Goal: Task Accomplishment & Management: Use online tool/utility

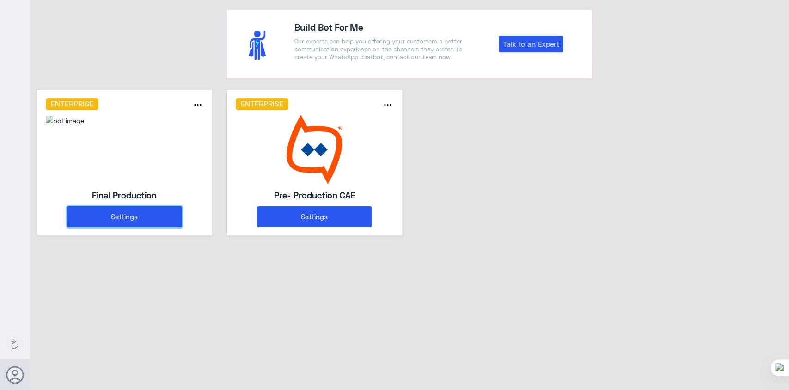
click at [116, 216] on button "Settings" at bounding box center [124, 216] width 115 height 21
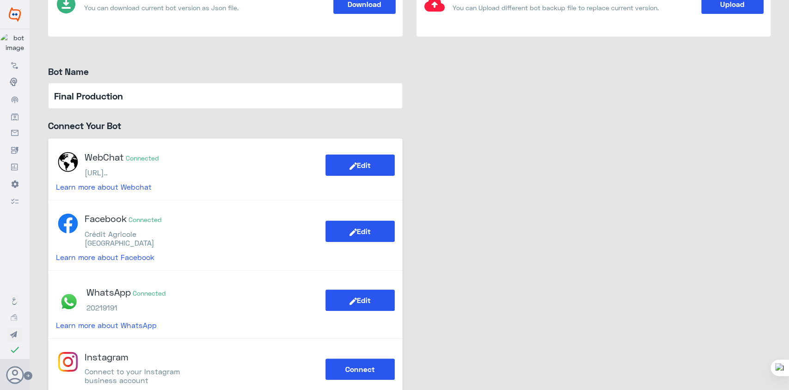
scroll to position [92, 0]
click at [159, 172] on p "https://84a94yms2j9ehmmt4kr3nz..." at bounding box center [122, 171] width 74 height 9
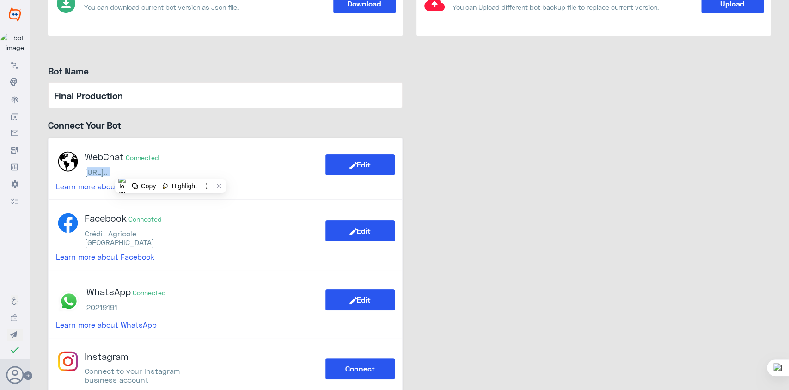
click at [159, 172] on p "https://84a94yms2j9ehmmt4kr3nz..." at bounding box center [122, 171] width 74 height 9
click at [344, 159] on button "Edit" at bounding box center [359, 164] width 69 height 21
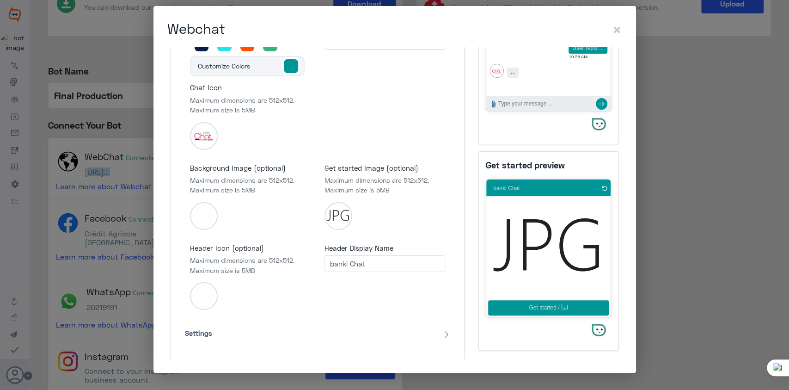
scroll to position [249, 0]
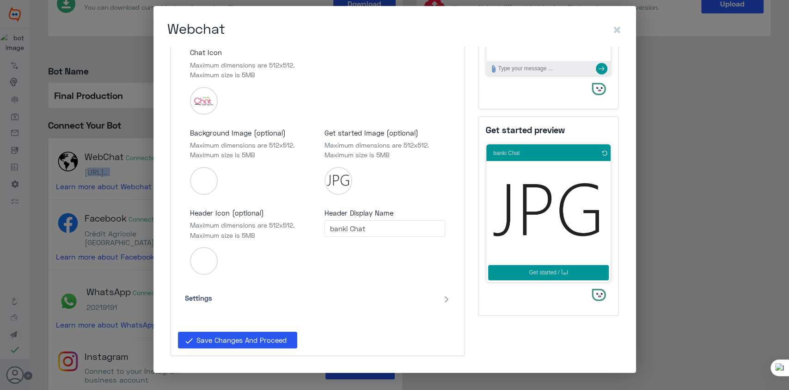
click at [423, 298] on button "Settings" at bounding box center [318, 298] width 272 height 16
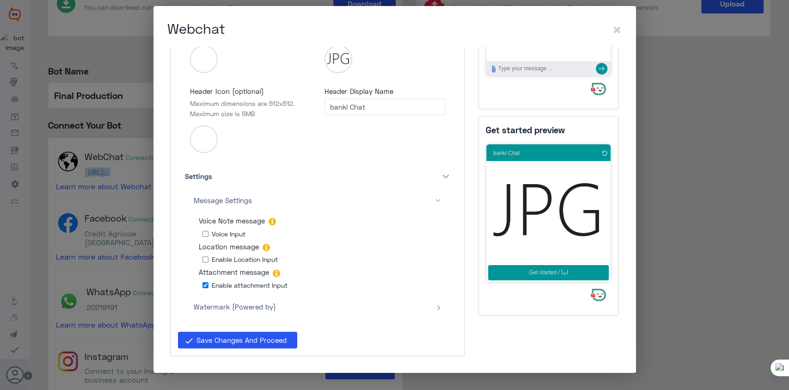
scroll to position [150, 0]
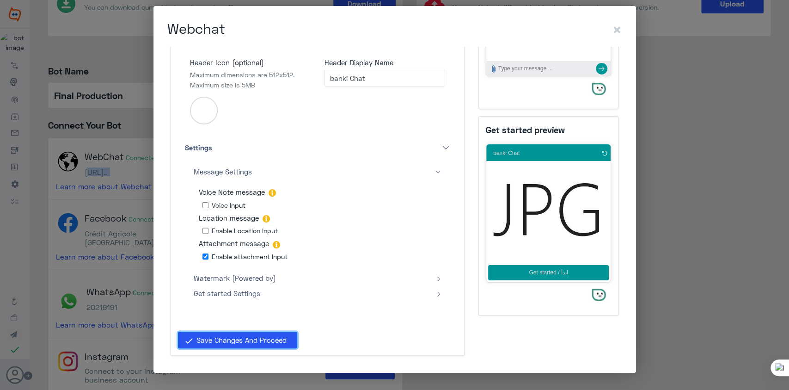
click at [274, 341] on span "Save Changes And Proceed" at bounding box center [241, 339] width 90 height 8
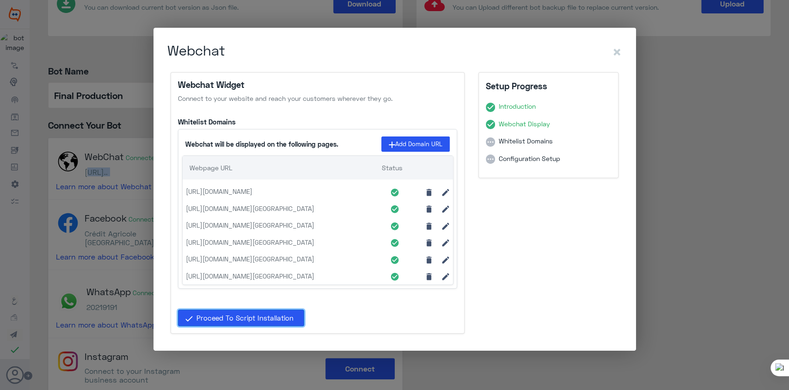
scroll to position [5, 0]
click at [259, 280] on p "https://stg.ca-egypt.com" at bounding box center [285, 276] width 198 height 10
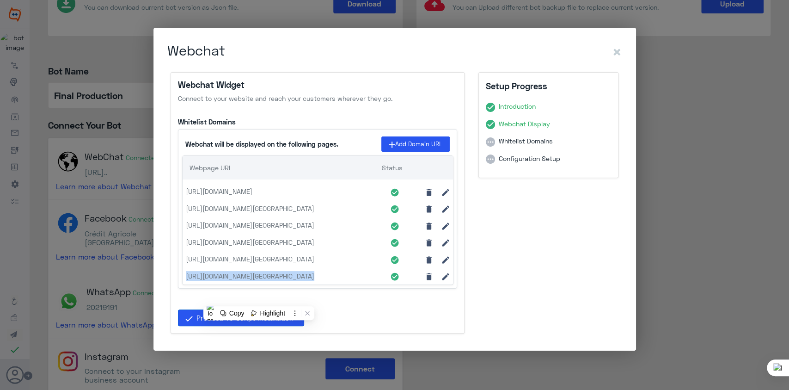
click at [259, 280] on p "https://stg.ca-egypt.com" at bounding box center [285, 276] width 198 height 10
copy p "https://stg.ca-egypt.com"
click at [619, 42] on span "×" at bounding box center [617, 51] width 10 height 19
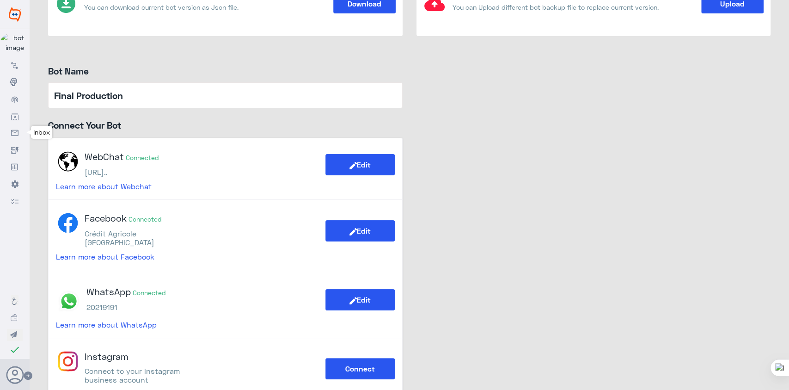
click at [16, 133] on use at bounding box center [14, 133] width 7 height 6
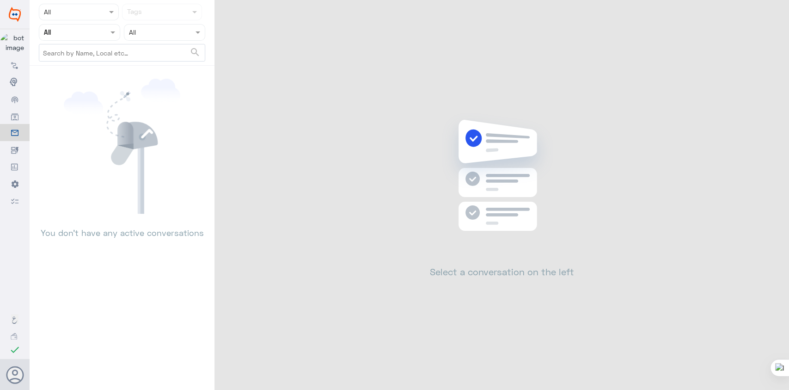
click at [324, 126] on div "Status × All Tags sentiment All Assigned on All search You don’t have any activ…" at bounding box center [409, 196] width 759 height 392
click at [11, 120] on use at bounding box center [14, 117] width 7 height 8
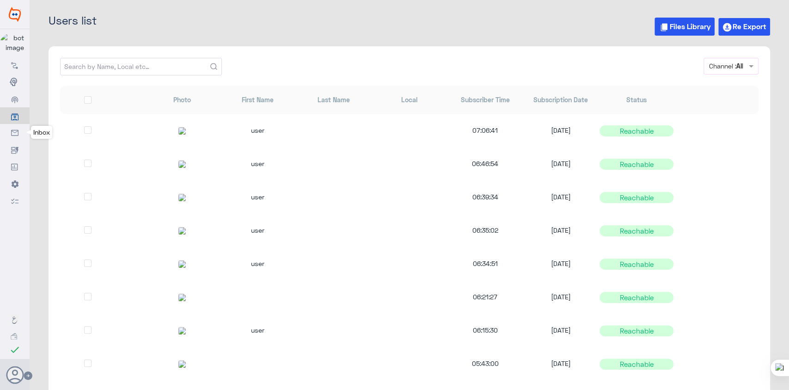
click at [13, 137] on icon at bounding box center [14, 132] width 7 height 7
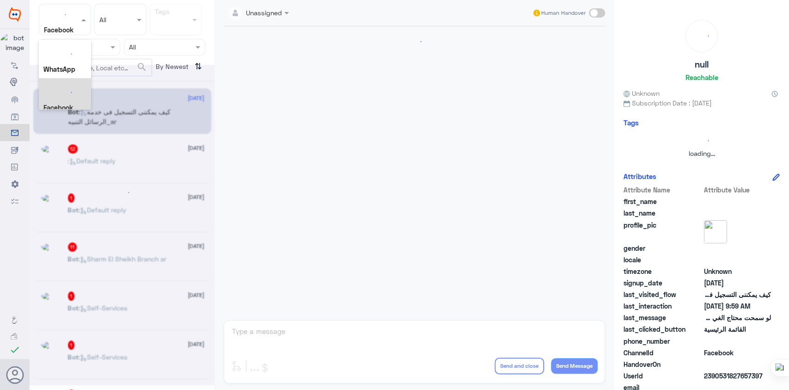
click at [81, 22] on span at bounding box center [85, 20] width 12 height 10
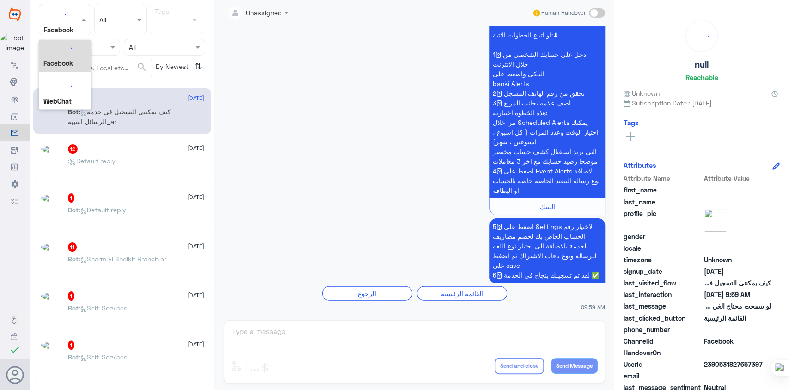
scroll to position [8, 0]
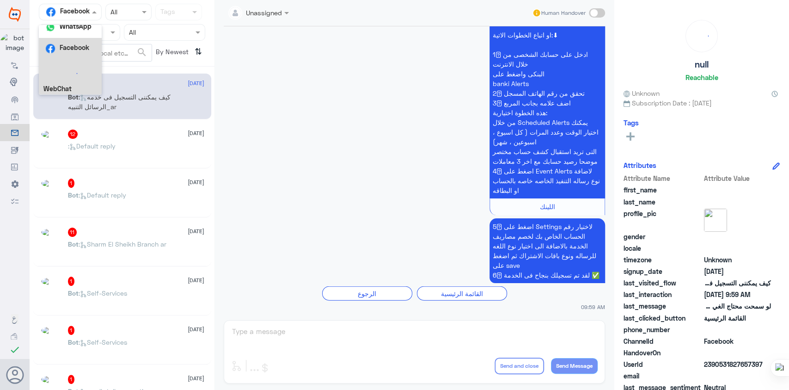
click at [63, 90] on b "WebChat" at bounding box center [57, 89] width 28 height 8
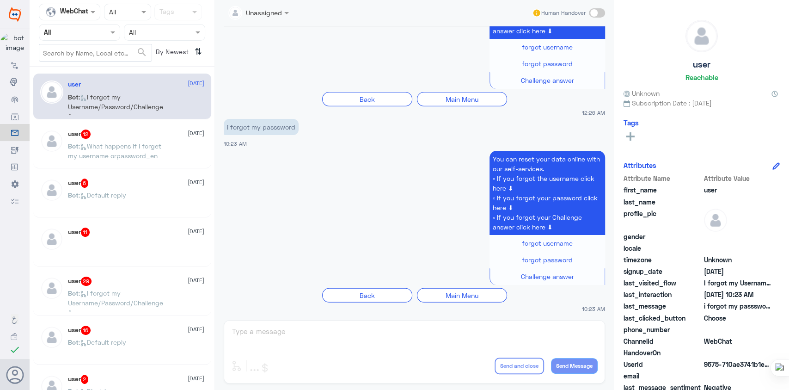
scroll to position [1772, 0]
click at [145, 152] on span ": What happens if I forget my username orpassword_en" at bounding box center [114, 151] width 93 height 18
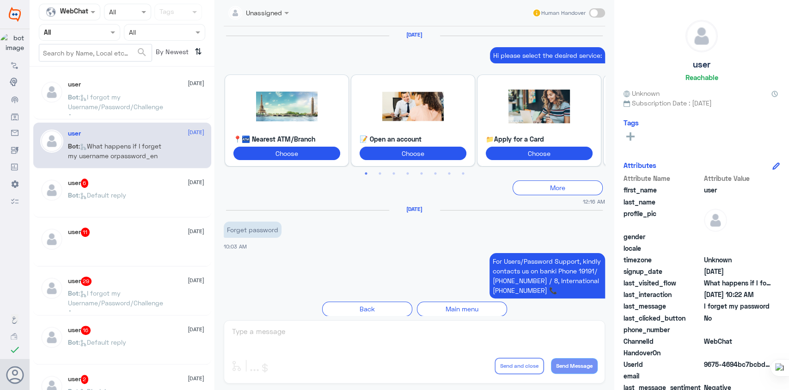
scroll to position [1016, 0]
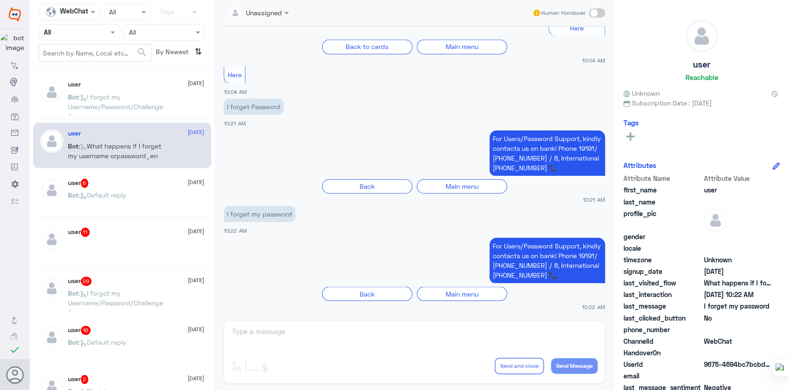
click at [135, 191] on div "user 6 12 October Bot : Default reply" at bounding box center [136, 195] width 136 height 35
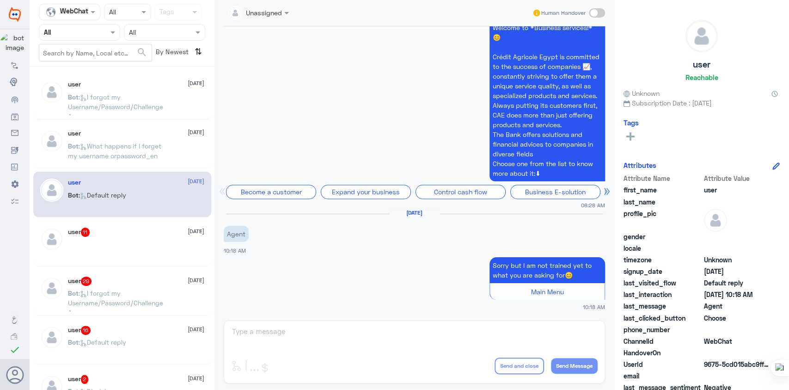
scroll to position [22, 0]
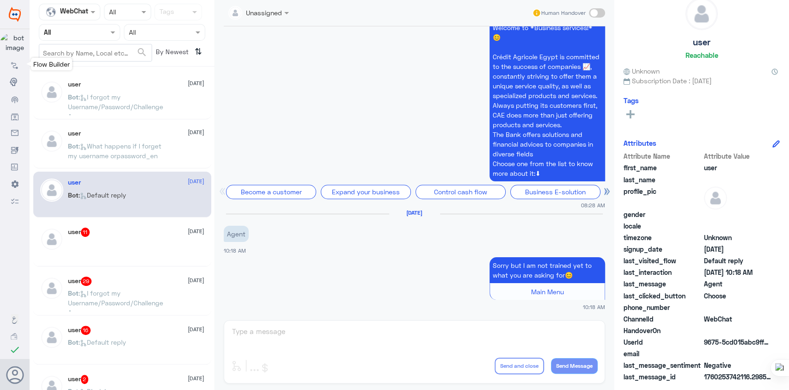
click at [10, 69] on link "Flow Builder" at bounding box center [15, 64] width 30 height 17
click at [122, 249] on div at bounding box center [136, 251] width 136 height 21
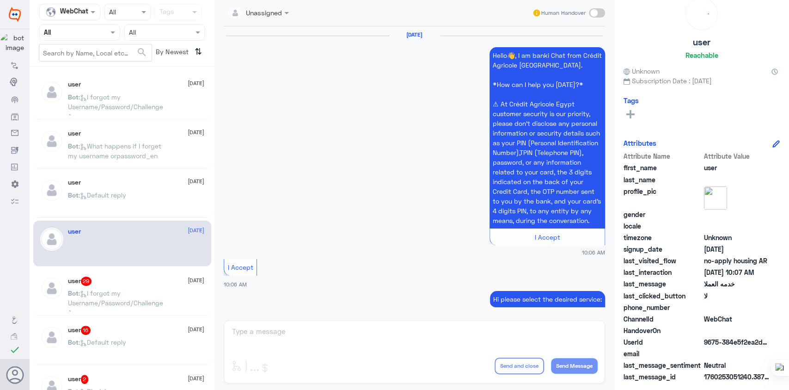
scroll to position [1404, 0]
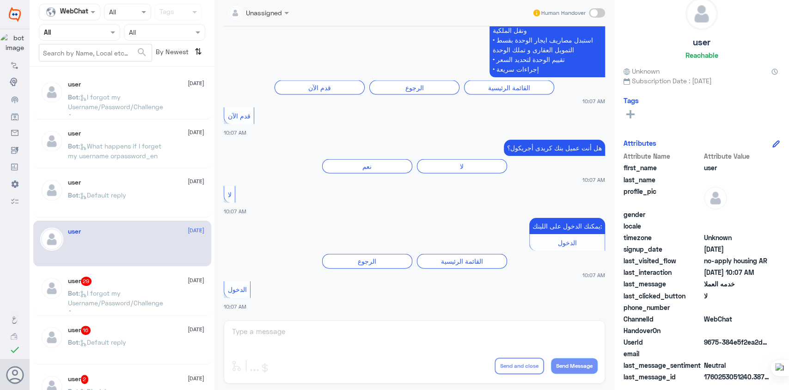
click at [116, 280] on div "user 29 12 October" at bounding box center [136, 280] width 136 height 9
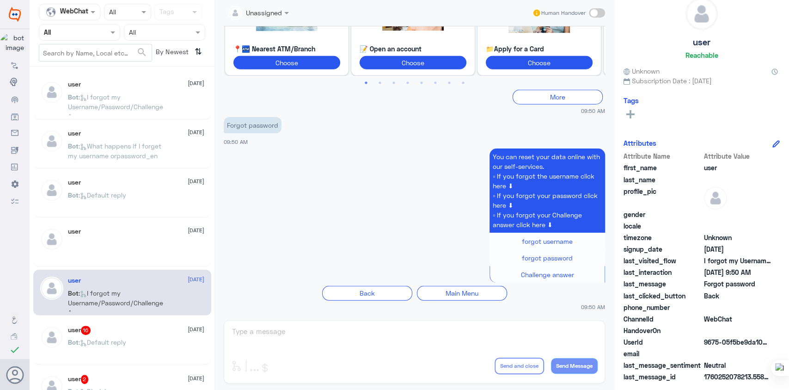
click at [114, 154] on span ": What happens if I forget my username orpassword_en" at bounding box center [114, 151] width 93 height 18
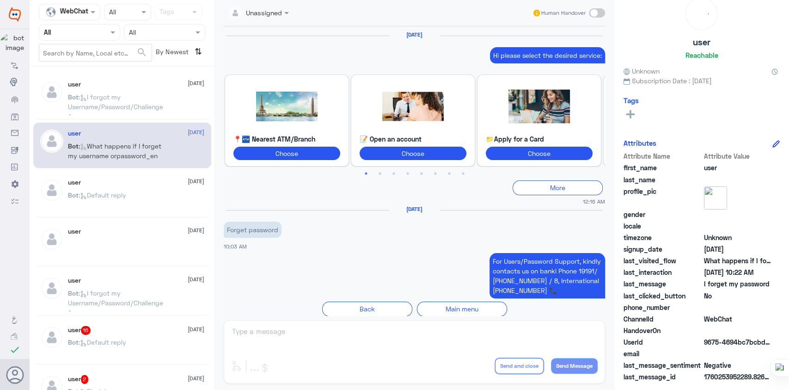
scroll to position [1016, 0]
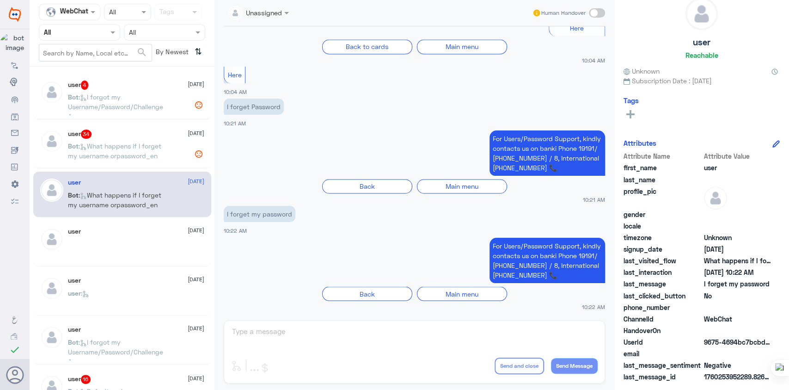
click at [136, 97] on p "Bot : I forgot my Username/Password/Challenge Answer" at bounding box center [120, 103] width 104 height 23
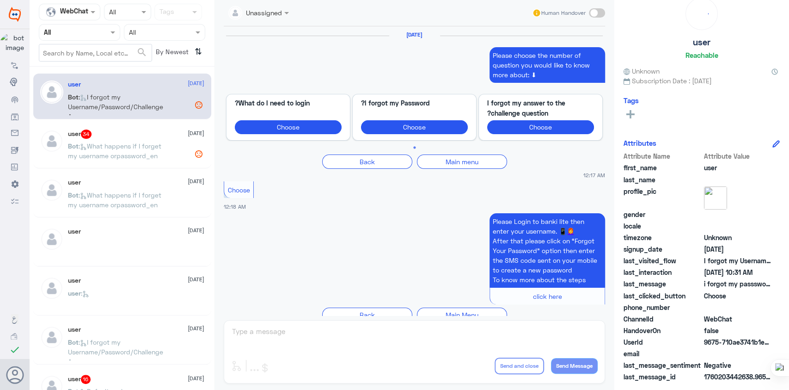
scroll to position [1739, 0]
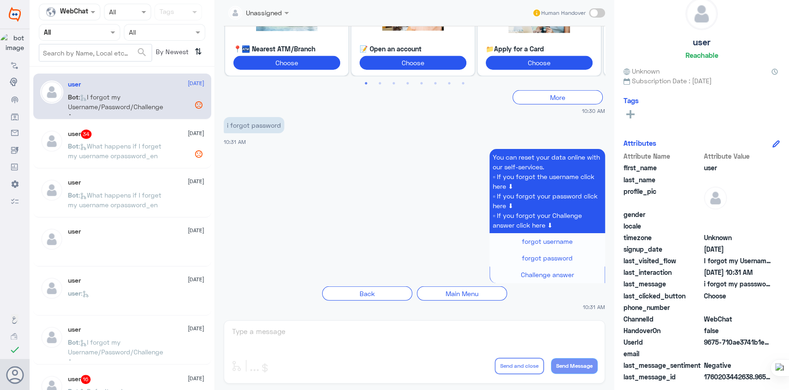
click at [254, 127] on p "i forgot password" at bounding box center [254, 125] width 61 height 16
copy div "i forgot password"
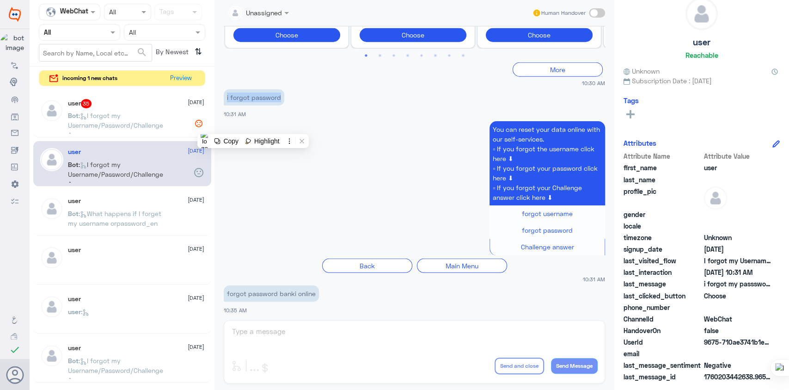
scroll to position [1935, 0]
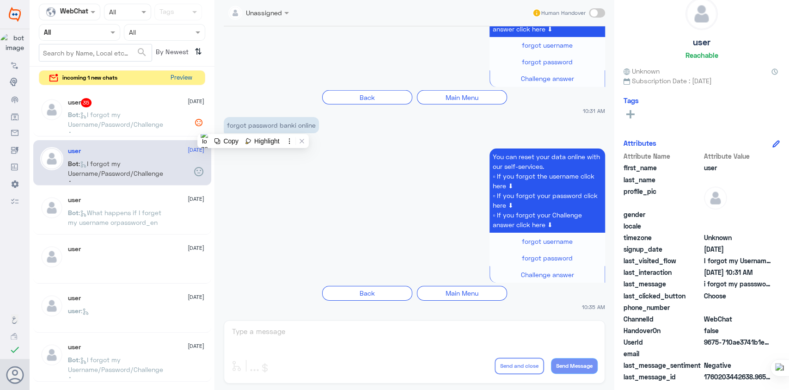
click at [183, 79] on button "Preview" at bounding box center [181, 78] width 29 height 14
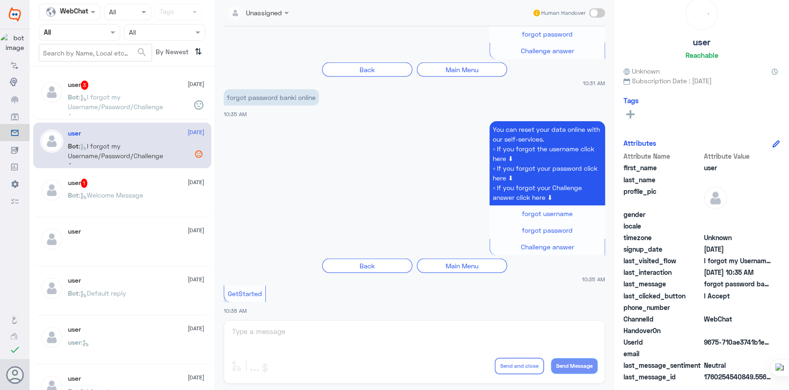
scroll to position [2420, 0]
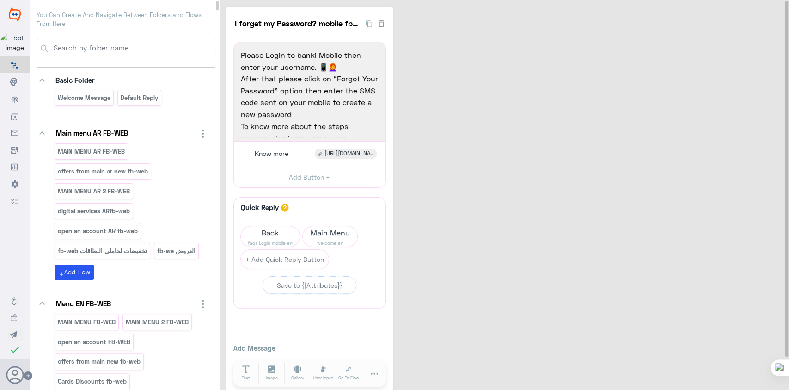
click at [104, 49] on input at bounding box center [133, 47] width 163 height 17
paste input "I forgot my Username/Password/Challenge fb-web"
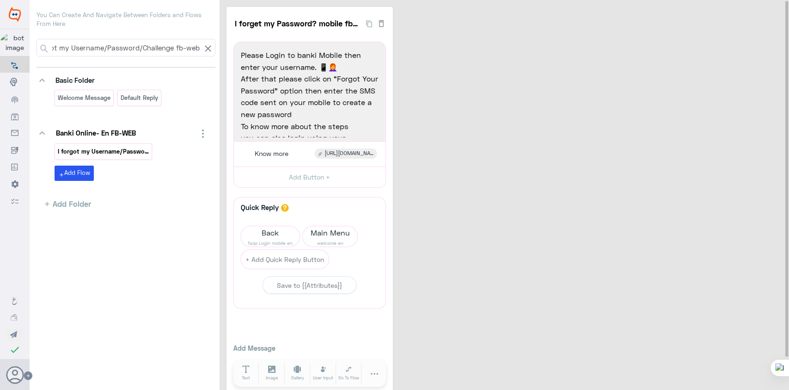
type input "I forgot my Username/Password/Challenge fb-web"
click at [115, 153] on p "I forgot my Username/Password/Challenge fb-web" at bounding box center [103, 151] width 92 height 11
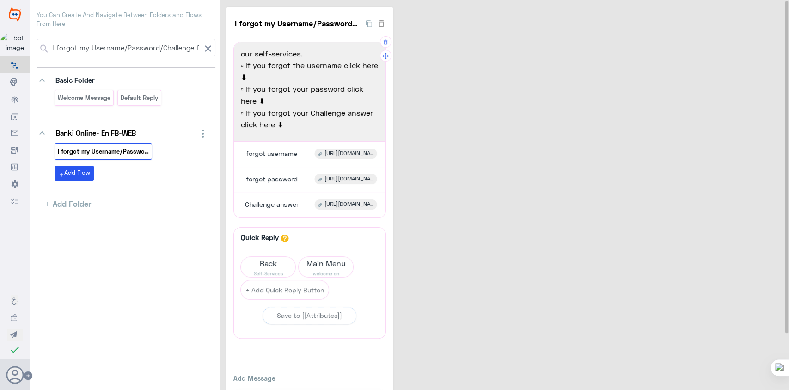
scroll to position [25, 0]
click at [346, 157] on span "[URL][DOMAIN_NAME]" at bounding box center [348, 153] width 49 height 8
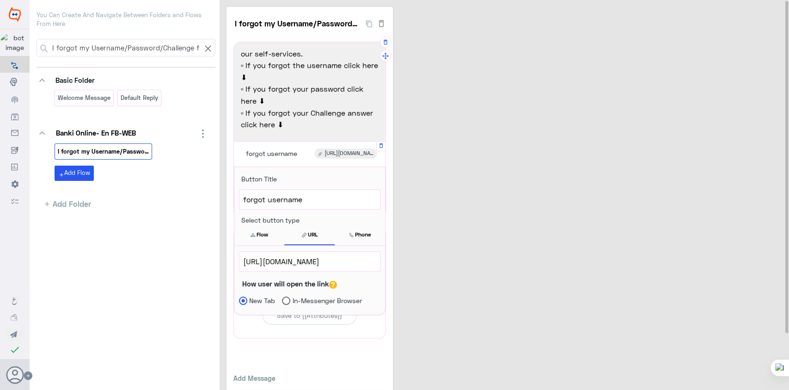
click at [320, 262] on span "[URL][DOMAIN_NAME]" at bounding box center [309, 261] width 133 height 12
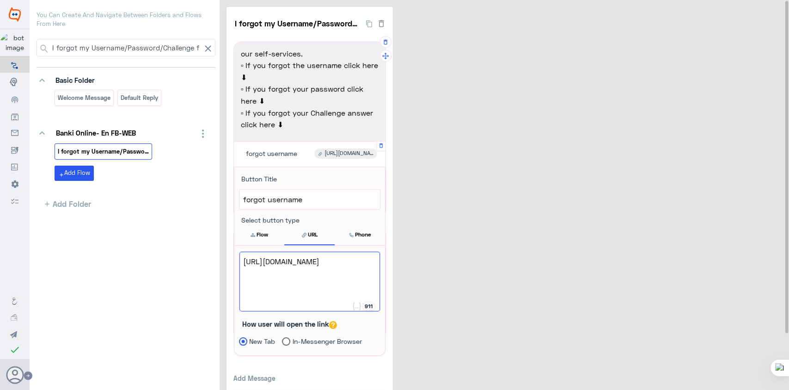
click at [320, 262] on span "[URL][DOMAIN_NAME]" at bounding box center [309, 261] width 133 height 12
click at [467, 171] on div "I forgot my Username/Password/Challenge fb-web 4 You can reset your data online…" at bounding box center [505, 216] width 558 height 419
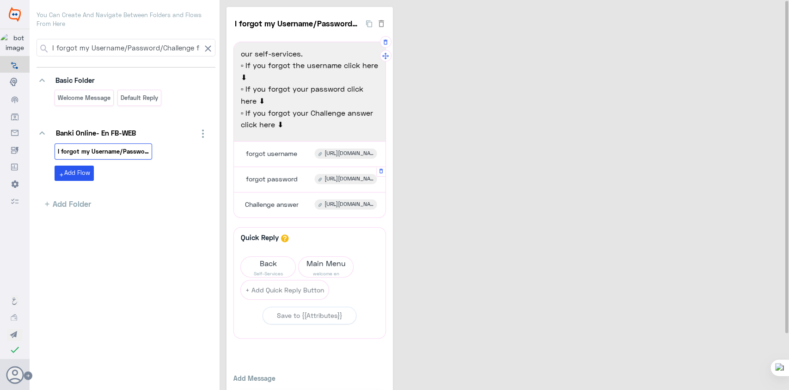
click at [287, 178] on span "forgot password" at bounding box center [272, 179] width 52 height 8
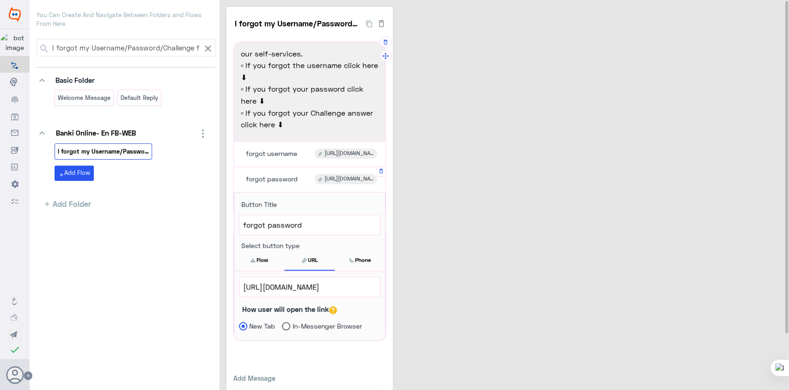
click at [329, 288] on span "[URL][DOMAIN_NAME]" at bounding box center [309, 286] width 133 height 12
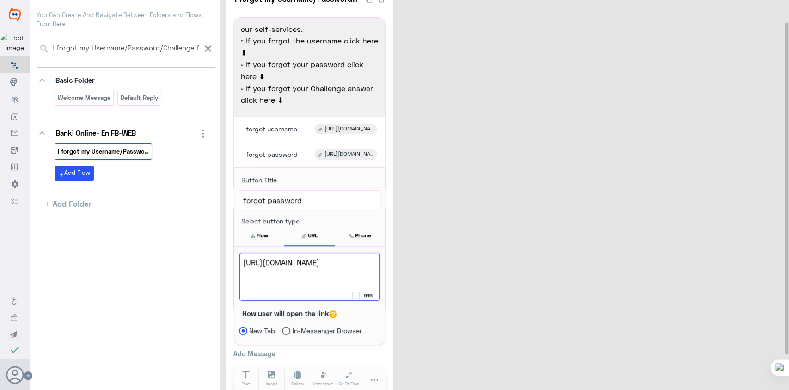
scroll to position [67, 0]
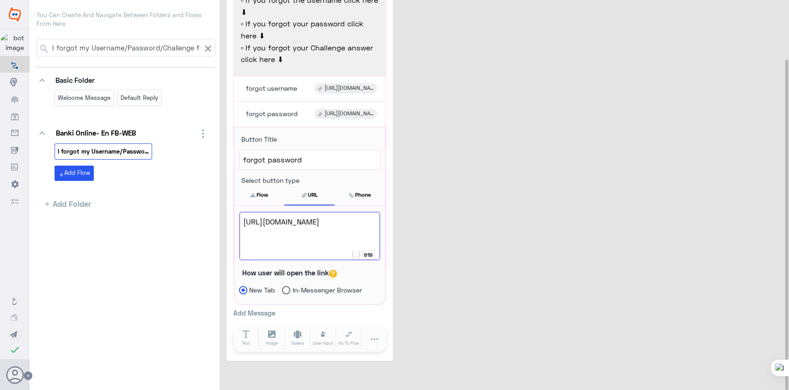
click at [482, 248] on div "I forgot my Username/Password/Challenge fb-web 4 You can reset your data online…" at bounding box center [505, 151] width 558 height 419
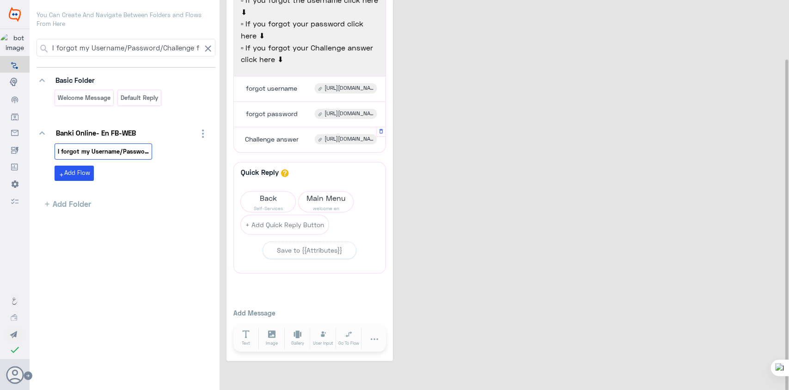
click at [286, 137] on span "Challenge answer" at bounding box center [272, 139] width 54 height 8
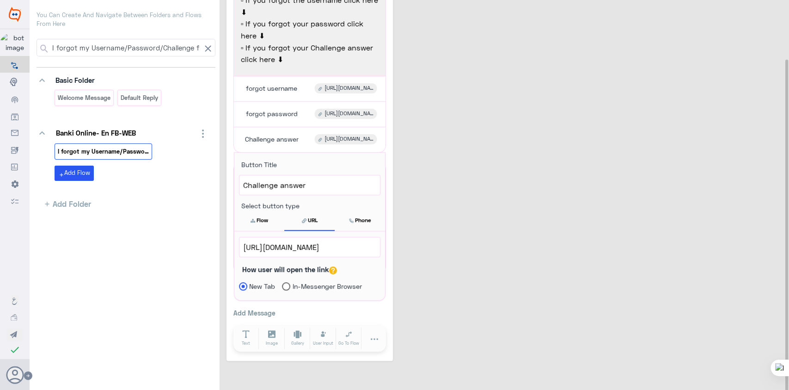
click at [531, 163] on div "I forgot my Username/Password/Challenge fb-web 4 You can reset your data online…" at bounding box center [505, 151] width 558 height 419
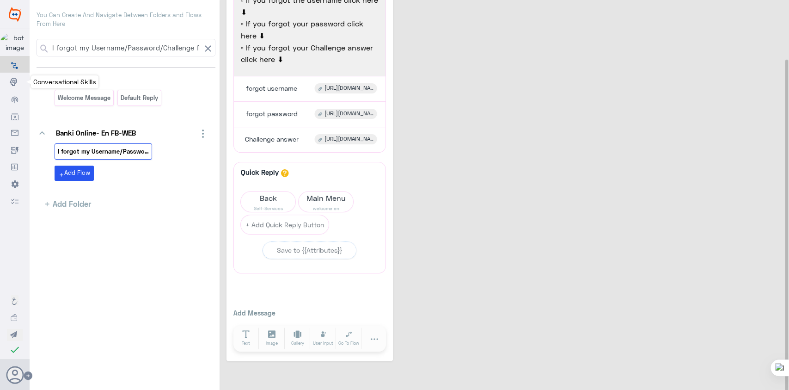
click at [14, 82] on use at bounding box center [13, 82] width 7 height 8
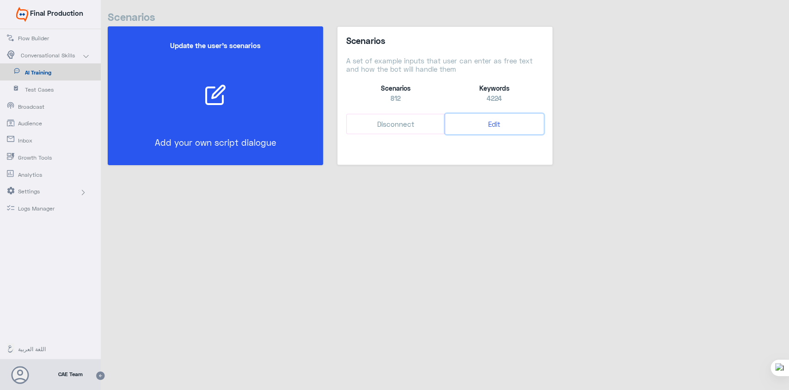
click at [496, 126] on button "Edit" at bounding box center [494, 124] width 98 height 21
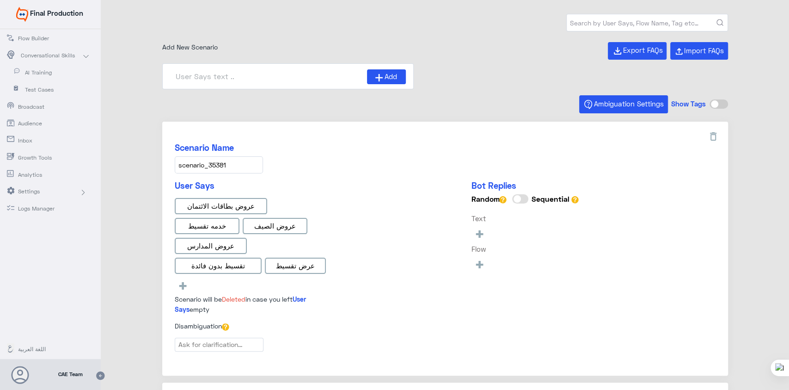
type input "0% Taksit with Admin fees_AR"
type input "Face ID En"
type input "Face ID AR"
type input "Instapay AR"
type input "0% Taksit with Admin fees_EN"
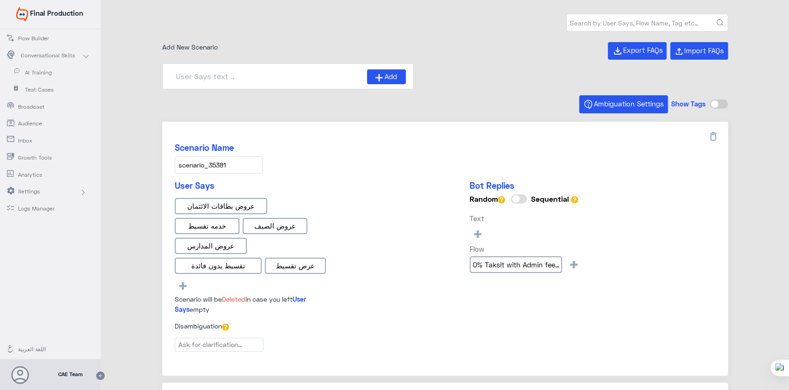
click at [598, 27] on input "text" at bounding box center [647, 22] width 161 height 17
type input "forget"
click at [716, 19] on button "submit" at bounding box center [719, 22] width 7 height 7
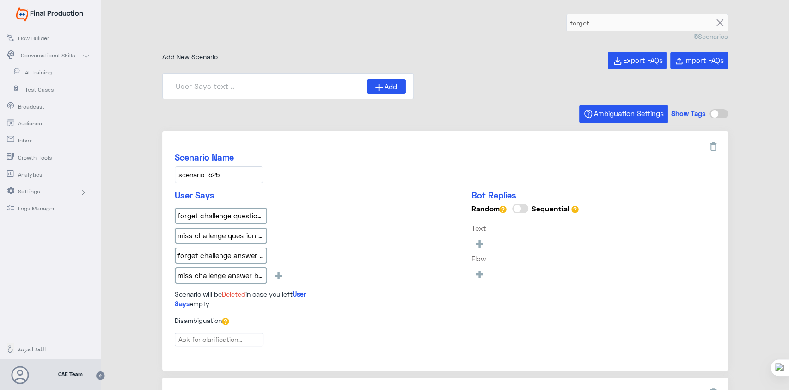
type input "I forget my answer to the challenge question? mobi"
type input "I forget my Password? mobile_copy_1"
type input "I forget my Password?"
type input "I forget my answer to the challenge question?"
type input "What happens if I forget my username orpassword_en"
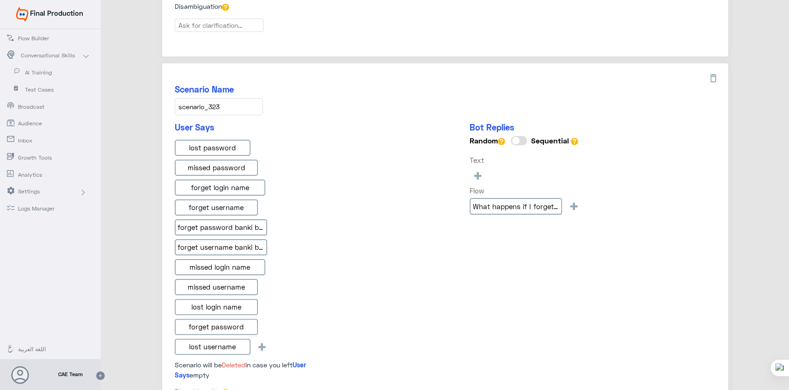
scroll to position [1082, 0]
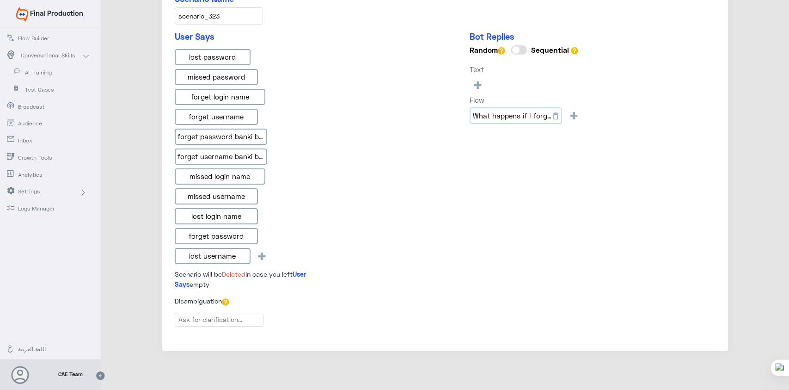
click at [505, 113] on input "What happens if I forget my username orpassword_en" at bounding box center [516, 115] width 92 height 17
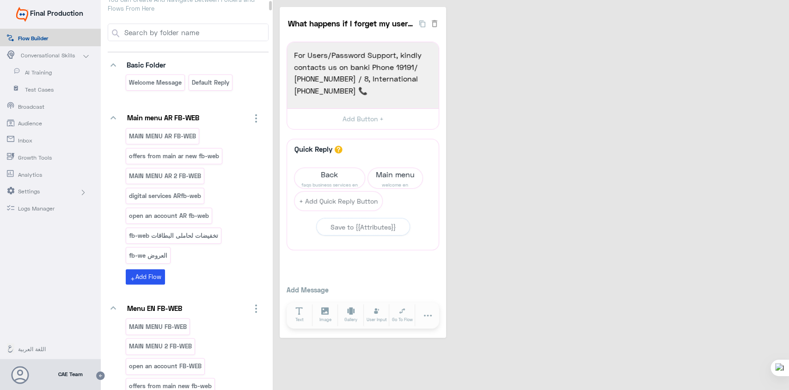
scroll to position [15, 0]
click at [327, 184] on span "faqs business services en" at bounding box center [329, 184] width 70 height 7
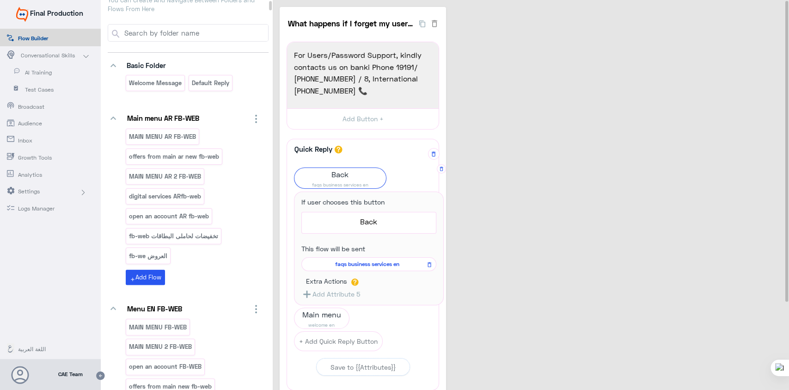
click at [360, 262] on span "faqs business services en" at bounding box center [367, 264] width 122 height 8
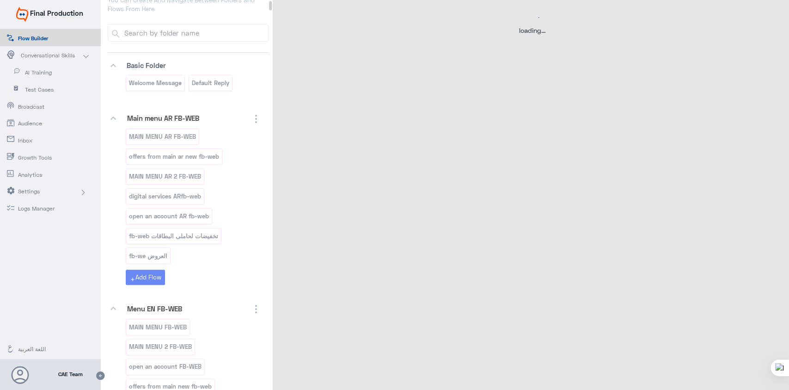
select select "3"
select select "2"
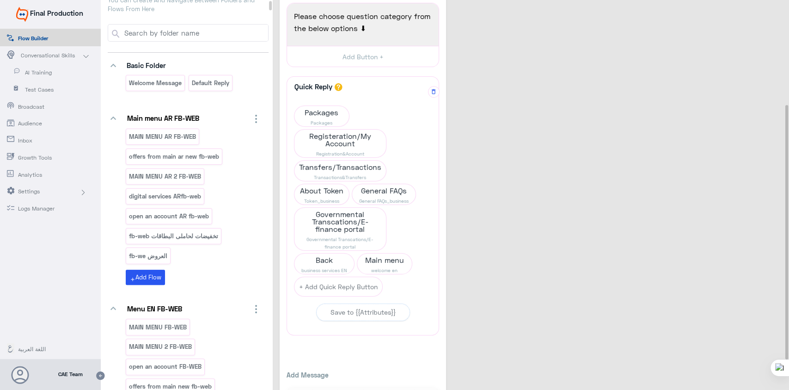
scroll to position [163, 0]
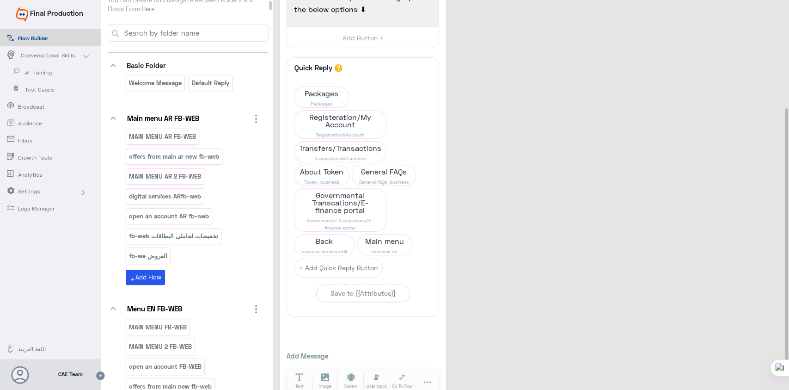
click at [183, 27] on input at bounding box center [195, 32] width 145 height 17
paste input "I forgot my Username/Password/Challenge fb-web"
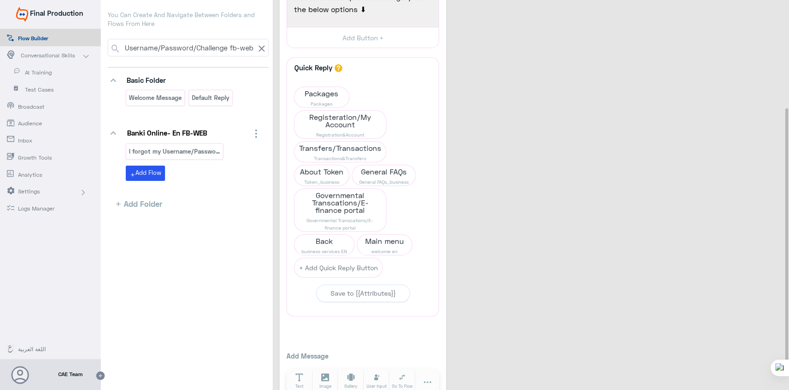
scroll to position [0, 0]
type input "I forgot my Username/Password/Challenge fb-web"
click at [182, 152] on p "I forgot my Username/Password/Challenge fb-web" at bounding box center [174, 151] width 92 height 11
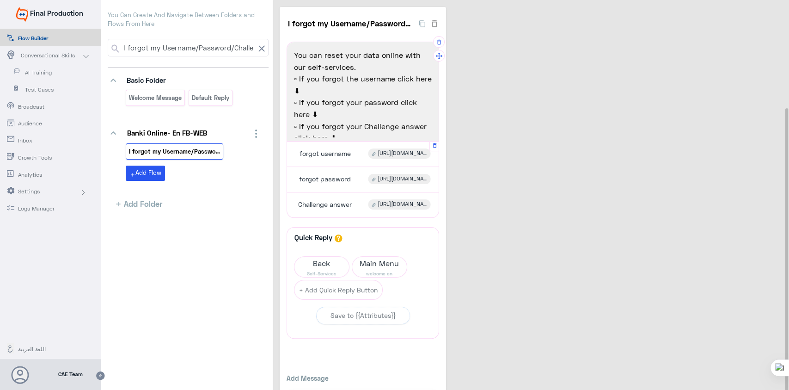
click at [386, 157] on div "[URL][DOMAIN_NAME]" at bounding box center [399, 153] width 62 height 10
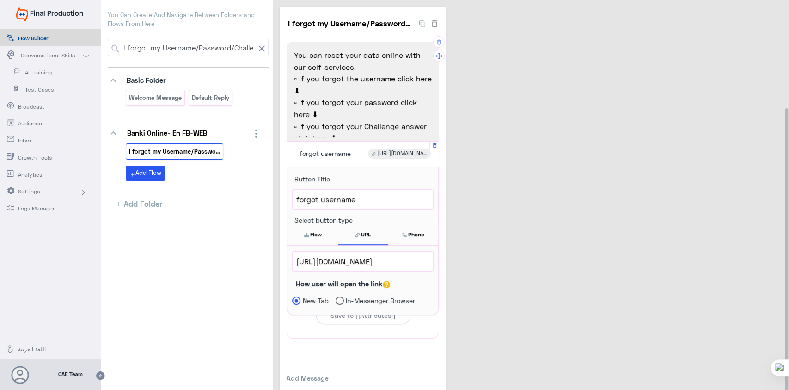
click at [314, 260] on span "[URL][DOMAIN_NAME]" at bounding box center [362, 261] width 133 height 12
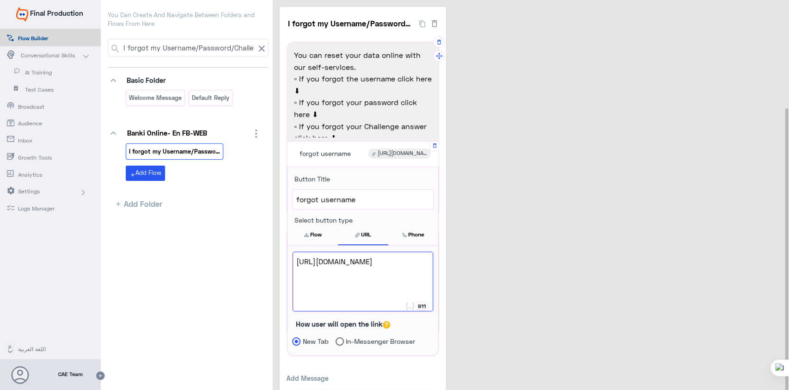
drag, startPoint x: 344, startPoint y: 298, endPoint x: 296, endPoint y: 261, distance: 60.9
click at [296, 261] on span "[URL][DOMAIN_NAME]" at bounding box center [362, 261] width 133 height 12
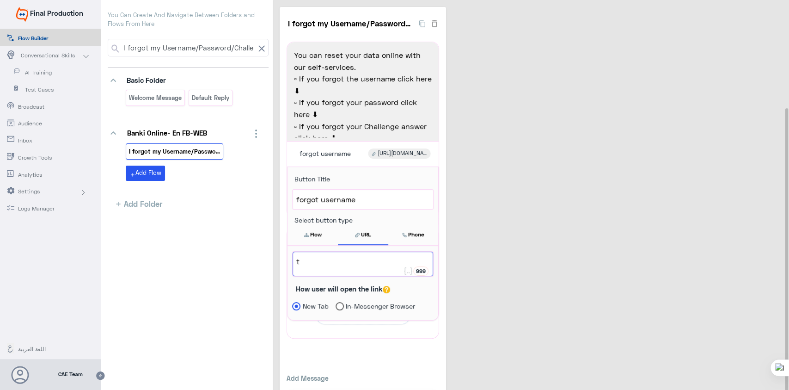
type textarea "t"
click at [488, 275] on div "I forgot my Username/Password/Challenge fb-web 4 You can reset your data online…" at bounding box center [532, 216] width 505 height 419
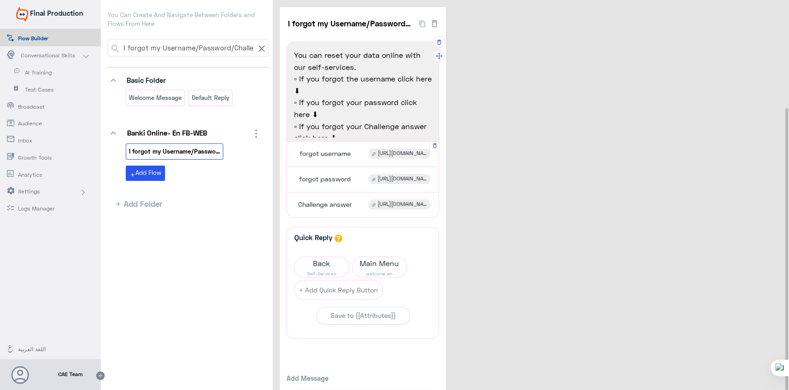
click at [349, 155] on span "forgot username" at bounding box center [324, 153] width 51 height 8
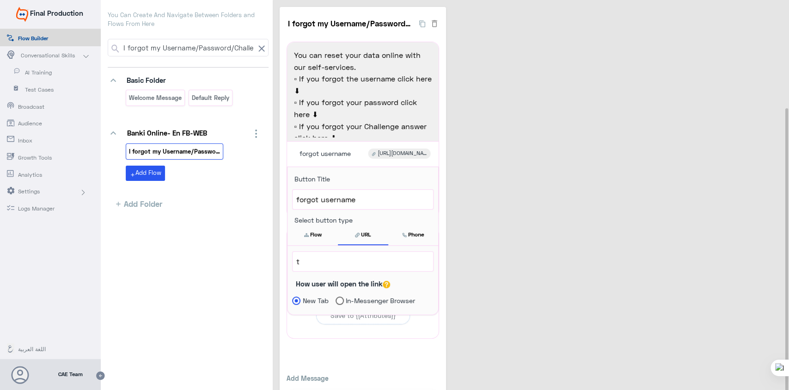
click at [520, 175] on div "I forgot my Username/Password/Challenge fb-web 4 You can reset your data online…" at bounding box center [532, 216] width 505 height 419
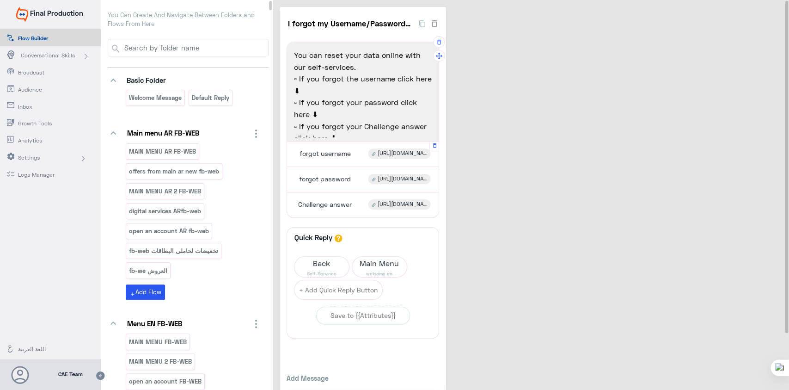
click at [391, 155] on span "[URL][DOMAIN_NAME]" at bounding box center [402, 153] width 49 height 8
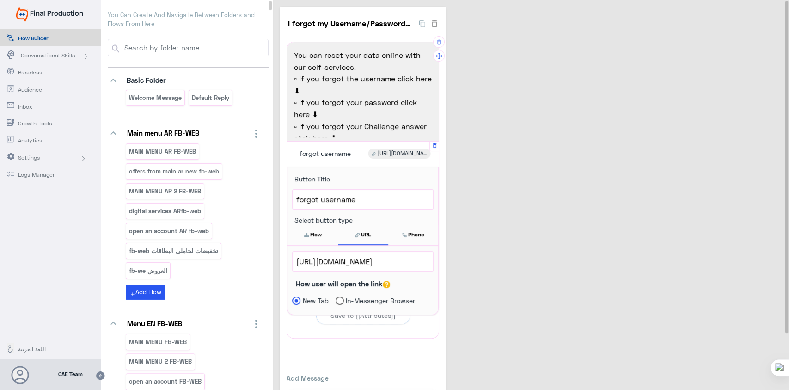
click at [374, 261] on span "[URL][DOMAIN_NAME]" at bounding box center [362, 261] width 133 height 12
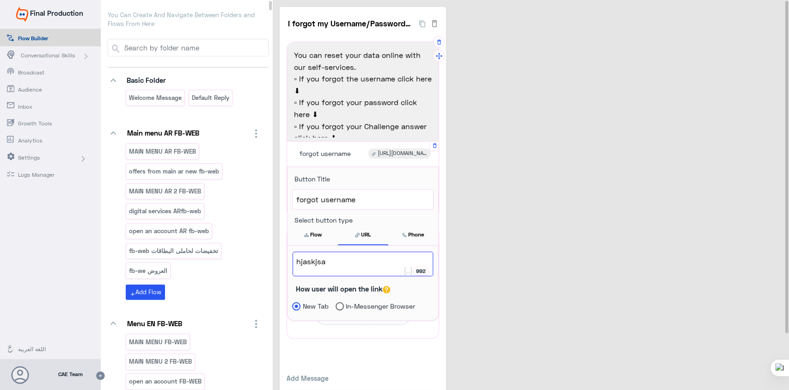
click at [462, 306] on div "I forgot my Username/Password/Challenge fb-web 4 You can reset your data online…" at bounding box center [532, 216] width 505 height 419
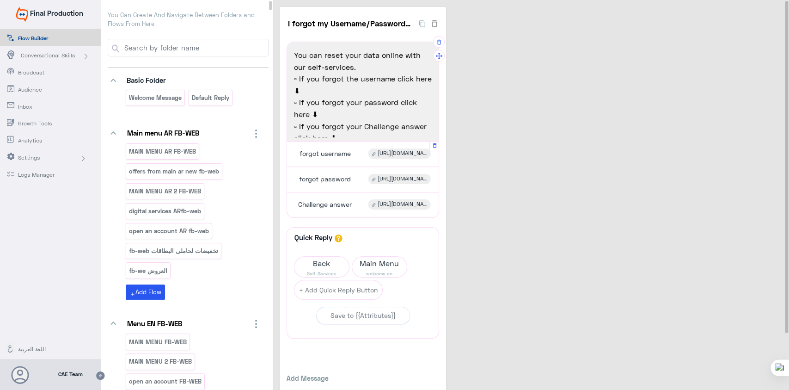
click at [407, 154] on span "[URL][DOMAIN_NAME]" at bounding box center [402, 153] width 49 height 8
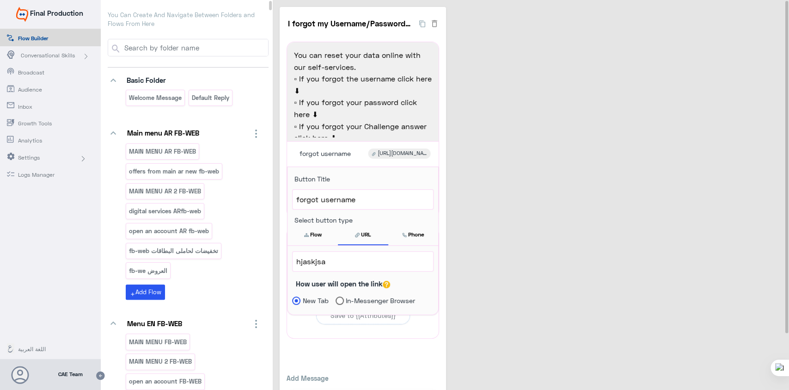
click at [527, 219] on div "I forgot my Username/Password/Challenge fb-web 4 You can reset your data online…" at bounding box center [532, 216] width 505 height 419
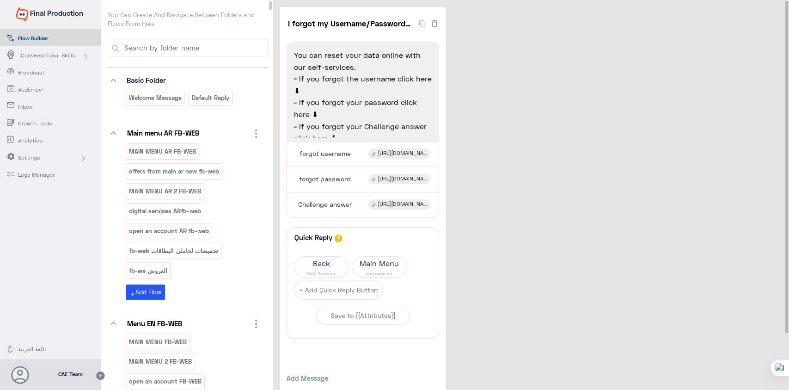
click at [527, 219] on div "I forgot my Username/Password/Challenge fb-web 4 You can reset your data online…" at bounding box center [532, 216] width 505 height 419
click at [407, 152] on span "[URL][DOMAIN_NAME]" at bounding box center [402, 153] width 49 height 8
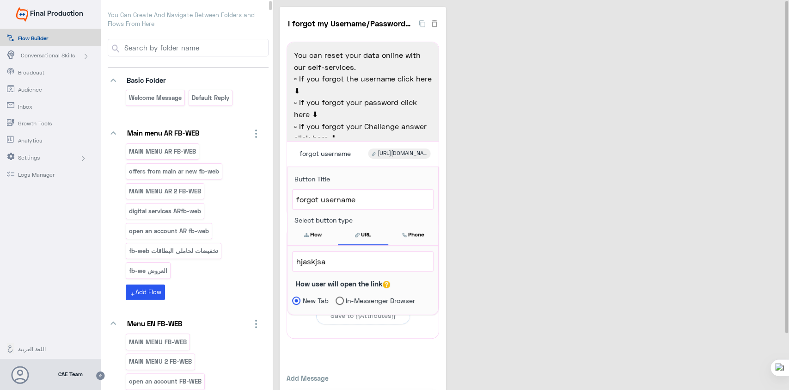
click at [343, 264] on span "hjaskjsa" at bounding box center [362, 261] width 133 height 12
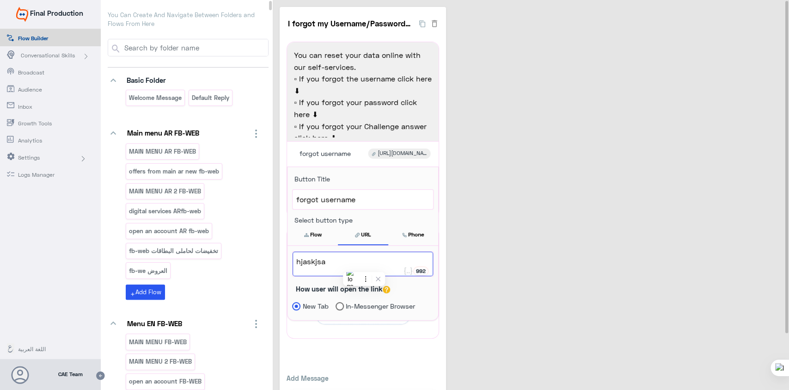
paste textarea "ttps://ebs.ca-egypt.com/sso/OAM-OAMUI-context-root/Pages/Anonymous/forgetUserna…"
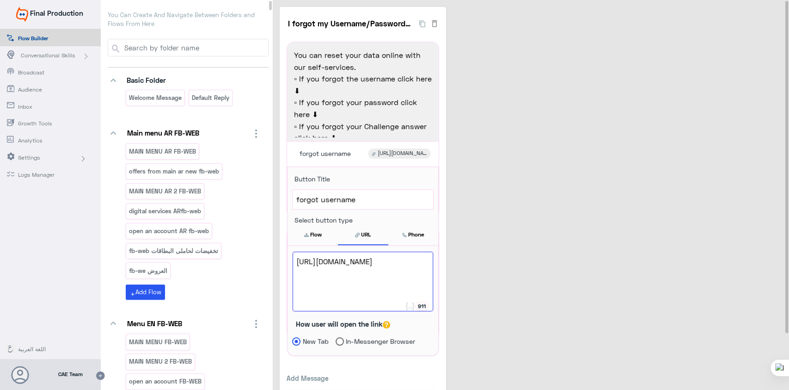
type textarea "[URL][DOMAIN_NAME]"
click at [487, 278] on div "I forgot my Username/Password/Challenge fb-web 4 You can reset your data online…" at bounding box center [532, 216] width 505 height 419
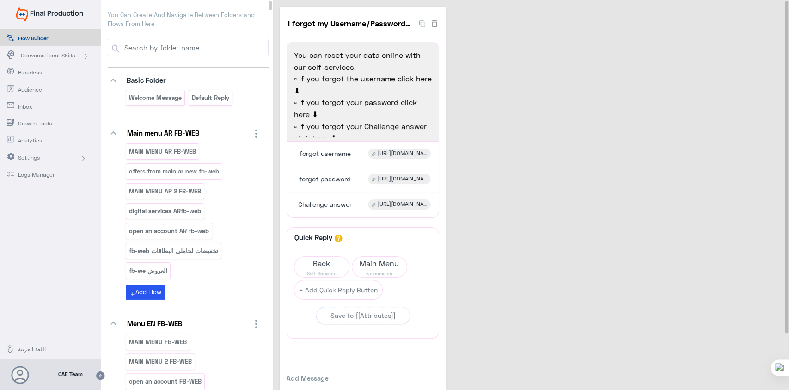
click at [561, 124] on div "I forgot my Username/Password/Challenge fb-web 4 You can reset your data online…" at bounding box center [532, 216] width 505 height 419
click at [524, 110] on div "I forgot my Username/Password/Challenge fb-web 4 You can reset your data online…" at bounding box center [532, 216] width 505 height 419
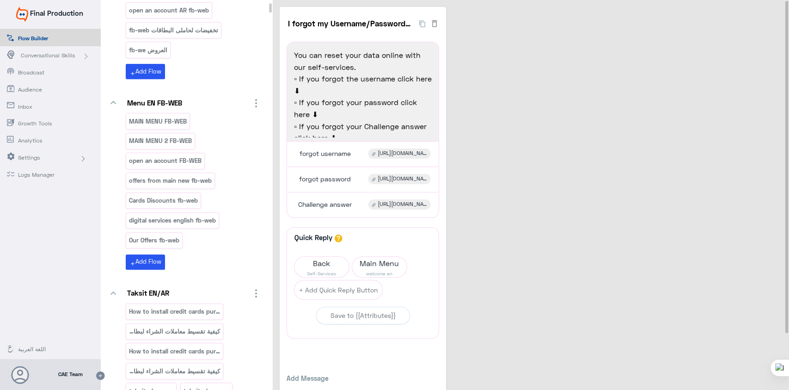
scroll to position [280, 0]
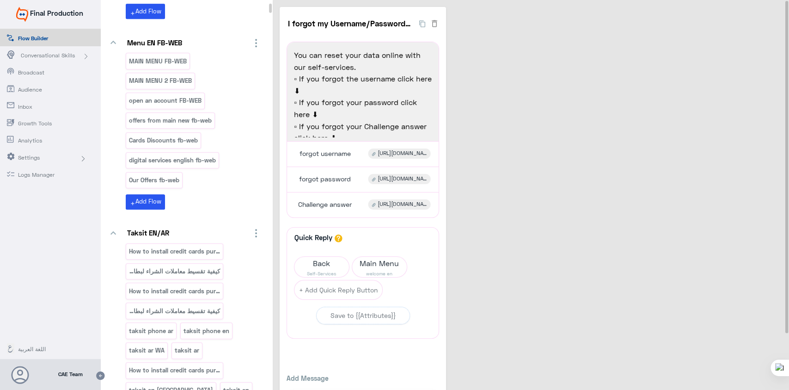
drag, startPoint x: 87, startPoint y: 58, endPoint x: 591, endPoint y: 76, distance: 504.9
click at [591, 76] on div "I forgot my Username/Password/Challenge fb-web 4 You can reset your data online…" at bounding box center [532, 216] width 505 height 419
click at [406, 22] on input "I forgot my Username/Password/Challenge fb-web" at bounding box center [351, 23] width 128 height 18
click at [199, 194] on div "MAIN MENU FB-WEB MAIN MENU 2 FB-WEB open an account FB-WEB offers from main new…" at bounding box center [194, 131] width 136 height 156
click at [434, 24] on icon "button" at bounding box center [434, 23] width 9 height 9
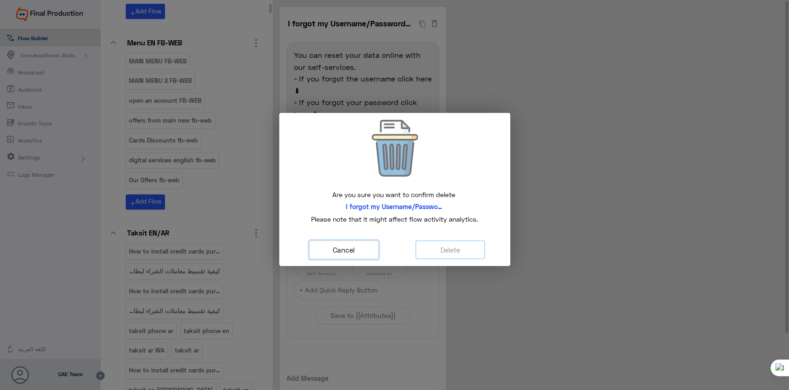
click at [359, 255] on button "Cancel" at bounding box center [343, 249] width 69 height 19
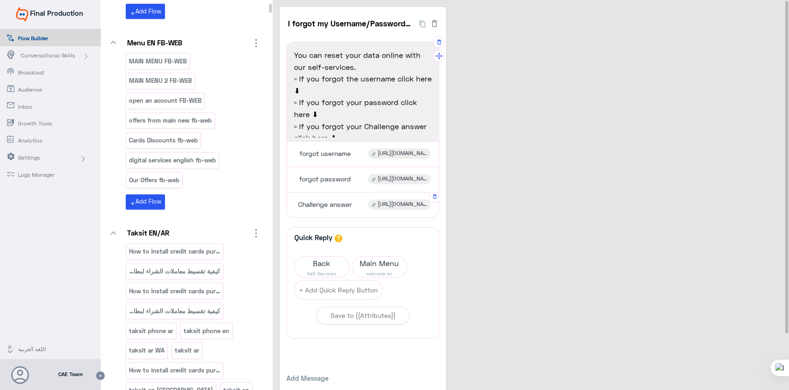
click at [349, 204] on span "Challenge answer" at bounding box center [325, 204] width 54 height 8
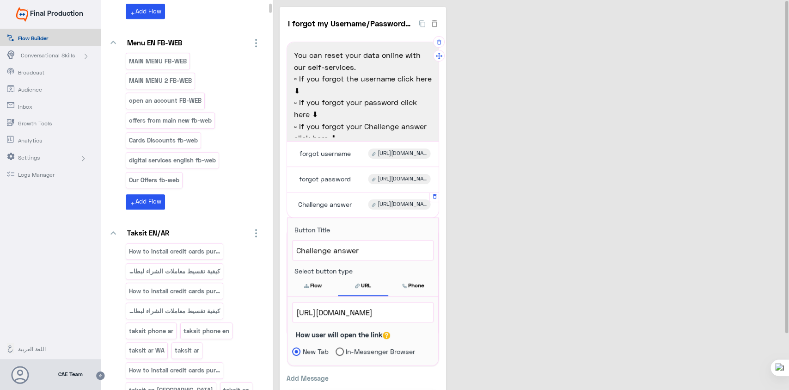
click at [369, 314] on span "[URL][DOMAIN_NAME]" at bounding box center [362, 312] width 133 height 12
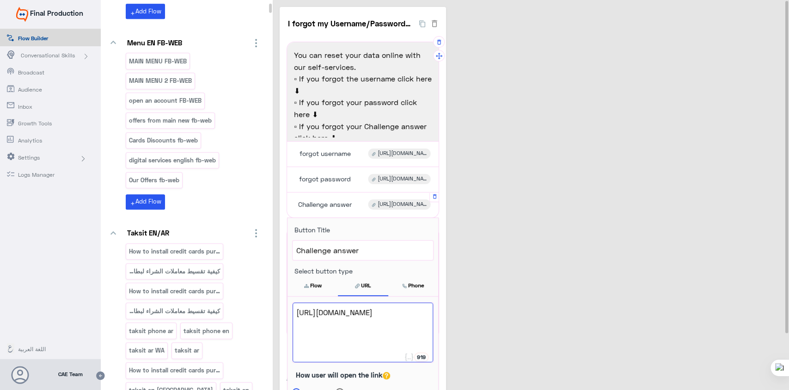
click at [367, 318] on span "[URL][DOMAIN_NAME]" at bounding box center [362, 312] width 133 height 12
click at [325, 313] on span "[URL][DOMAIN_NAME]" at bounding box center [362, 312] width 133 height 12
type textarea "[URL][DOMAIN_NAME]"
click at [553, 289] on div "I forgot my Username/Password/Challenge fb-web 4 You can reset your data online…" at bounding box center [532, 216] width 505 height 419
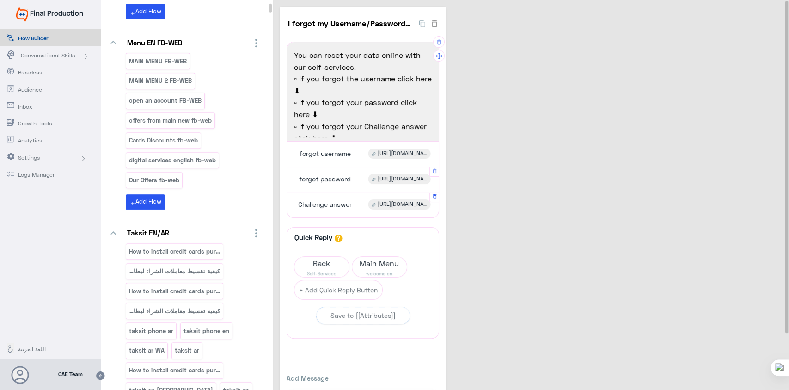
click at [400, 180] on span "[URL][DOMAIN_NAME]" at bounding box center [402, 179] width 49 height 8
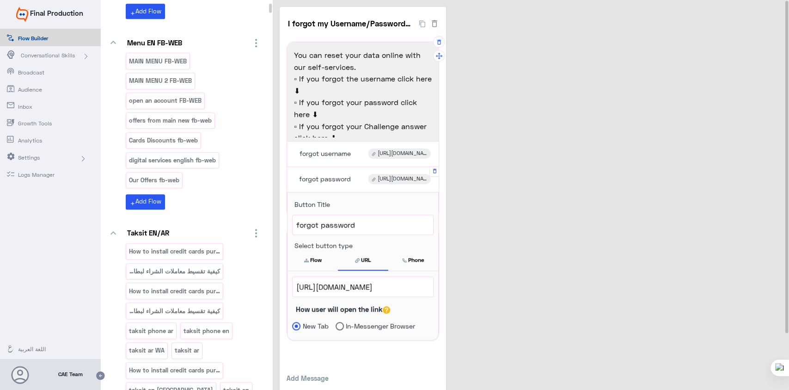
click at [325, 288] on span "[URL][DOMAIN_NAME]" at bounding box center [362, 286] width 133 height 12
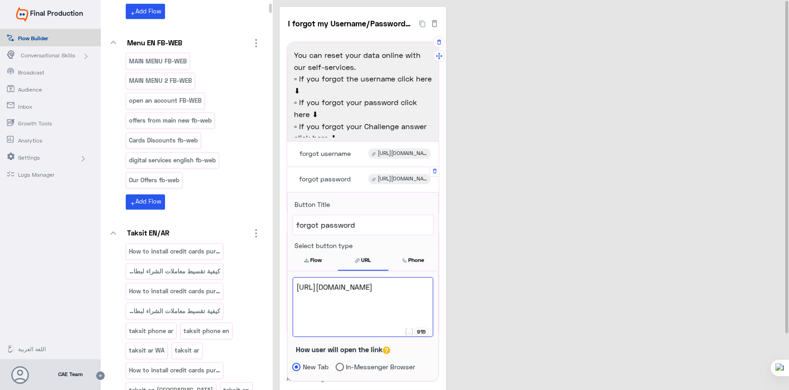
type textarea "[URL][DOMAIN_NAME]"
click at [523, 246] on div "I forgot my Username/Password/Challenge fb-web 4 You can reset your data online…" at bounding box center [532, 216] width 505 height 419
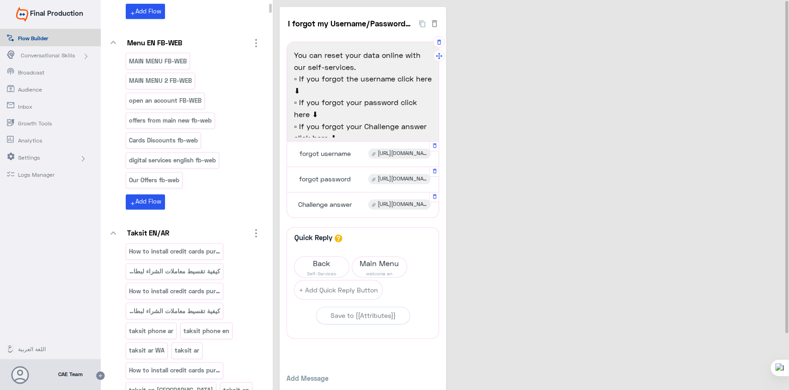
click at [403, 152] on span "[URL][DOMAIN_NAME]" at bounding box center [402, 153] width 49 height 8
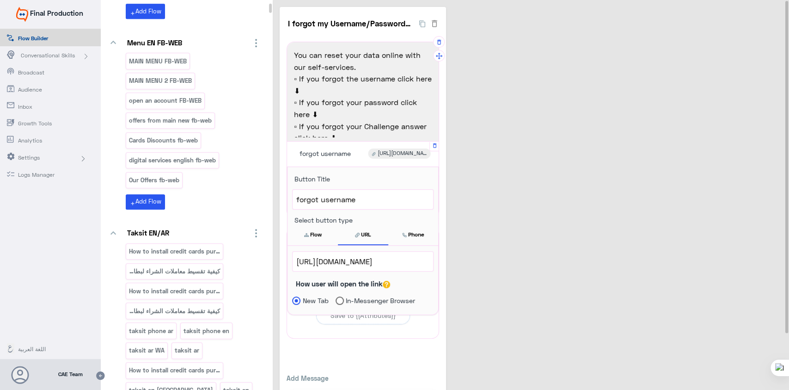
click at [323, 261] on span "[URL][DOMAIN_NAME]" at bounding box center [362, 261] width 133 height 12
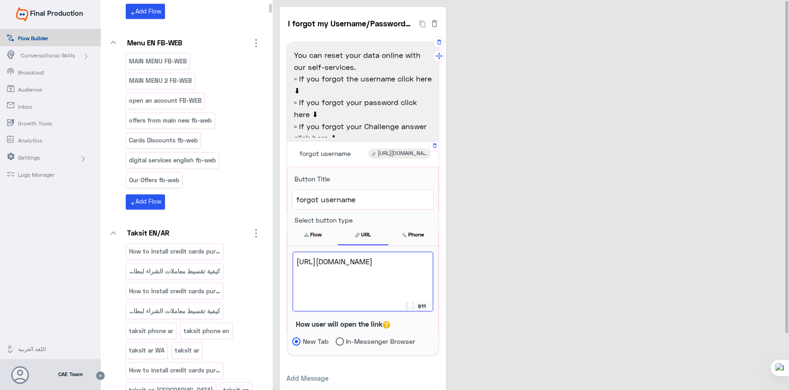
click at [323, 261] on span "[URL][DOMAIN_NAME]" at bounding box center [362, 261] width 133 height 12
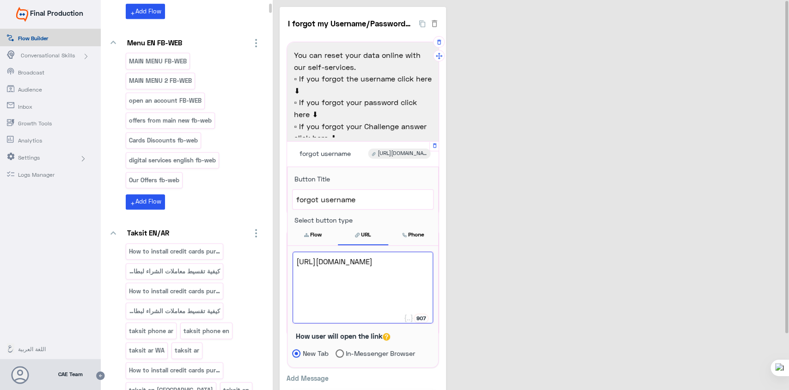
type textarea "[URL][DOMAIN_NAME]"
click at [552, 250] on div "I forgot my Username/Password/Challenge fb-web 4 You can reset your data online…" at bounding box center [532, 216] width 505 height 419
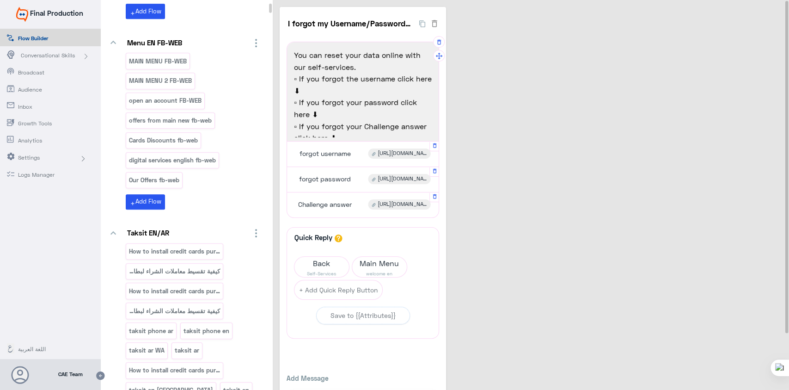
click at [402, 151] on span "[URL][DOMAIN_NAME]" at bounding box center [402, 153] width 49 height 8
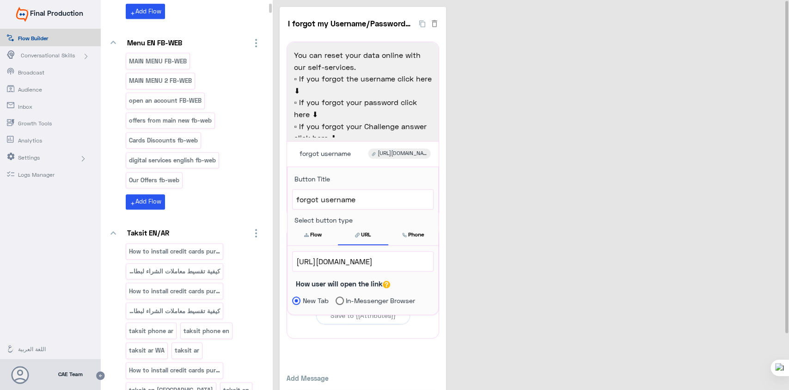
click at [558, 206] on div "I forgot my Username/Password/Challenge fb-web 4 You can reset your data online…" at bounding box center [532, 216] width 505 height 419
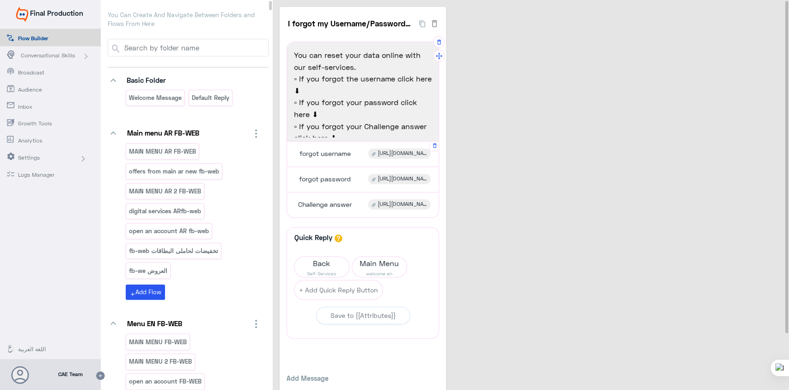
click at [404, 155] on span "[URL][DOMAIN_NAME]" at bounding box center [402, 153] width 49 height 8
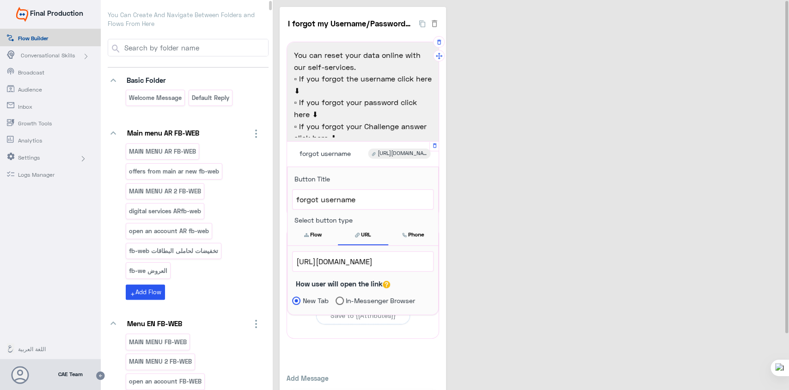
click at [325, 262] on span "[URL][DOMAIN_NAME]" at bounding box center [362, 261] width 133 height 12
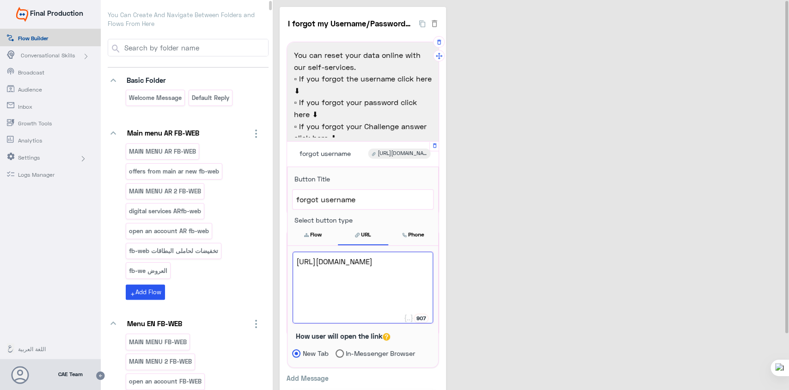
type textarea "[URL][DOMAIN_NAME]"
click at [490, 251] on div "I forgot my Username/Password/Challenge fb-web 4 You can reset your data online…" at bounding box center [532, 216] width 505 height 419
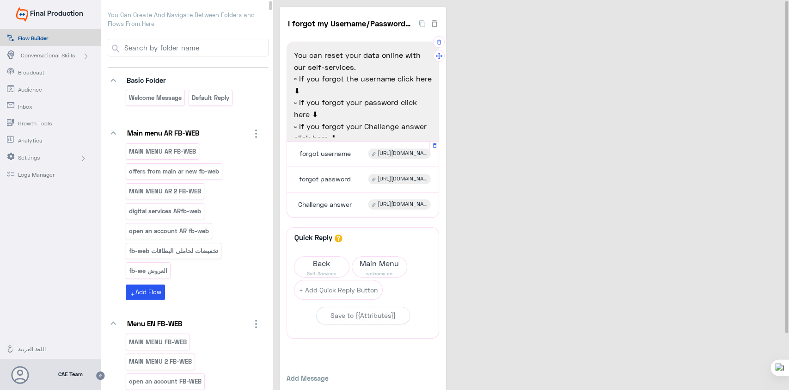
click at [402, 153] on span "[URL][DOMAIN_NAME]" at bounding box center [402, 153] width 49 height 8
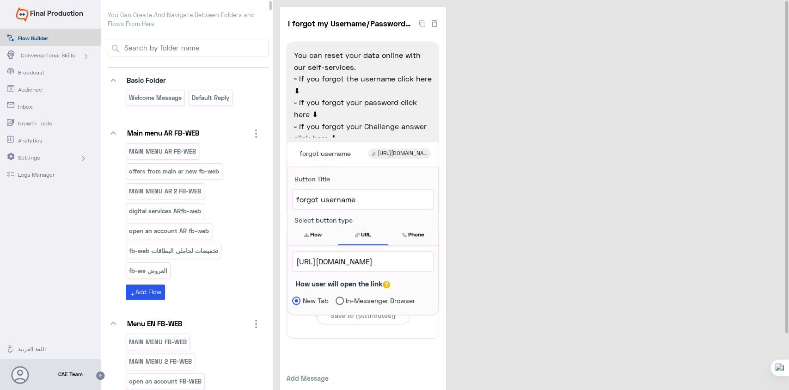
click at [561, 224] on div "I forgot my Username/Password/Challenge fb-web 4 You can reset your data online…" at bounding box center [532, 216] width 505 height 419
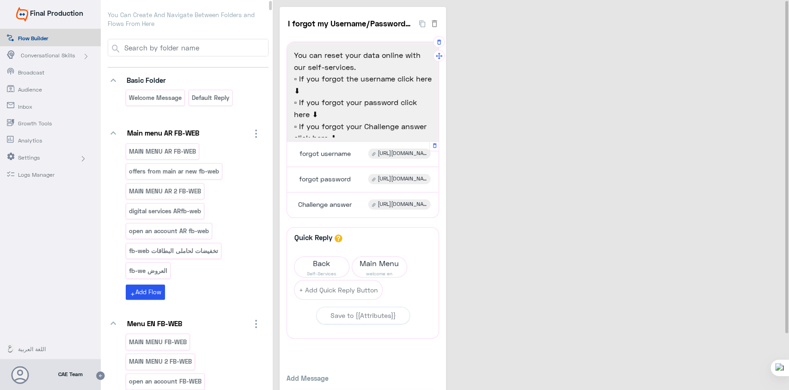
click at [354, 154] on div "forgot username" at bounding box center [323, 153] width 61 height 10
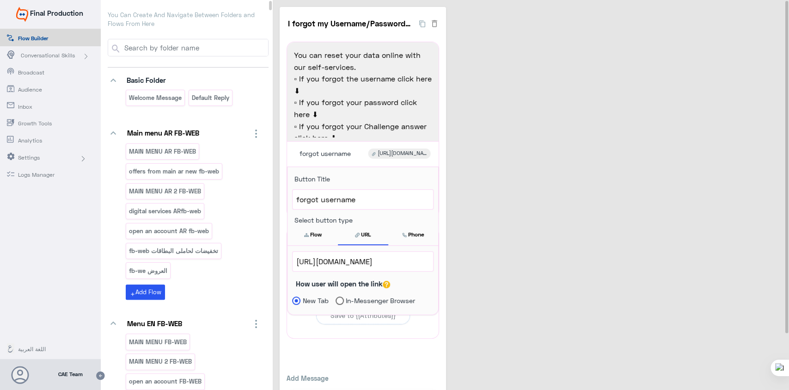
click at [311, 234] on button "Flow" at bounding box center [312, 234] width 50 height 19
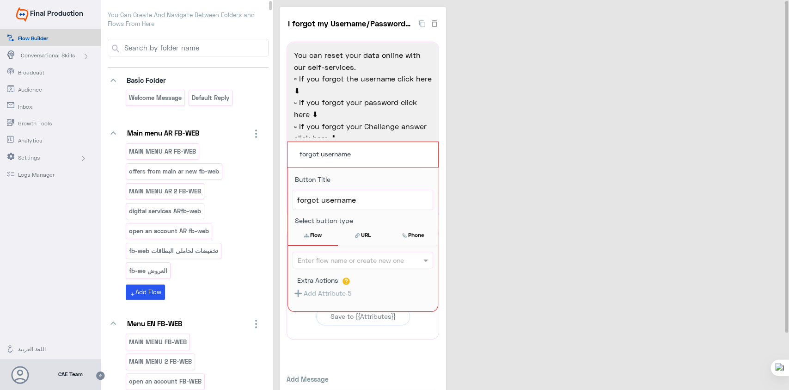
click at [505, 220] on div "I forgot my Username/Password/Challenge fb-web 4 You can reset your data online…" at bounding box center [532, 217] width 505 height 420
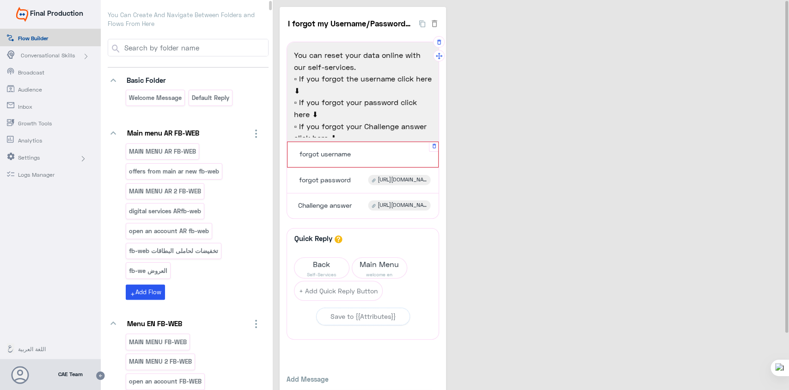
click at [399, 156] on div "forgot username" at bounding box center [363, 155] width 144 height 18
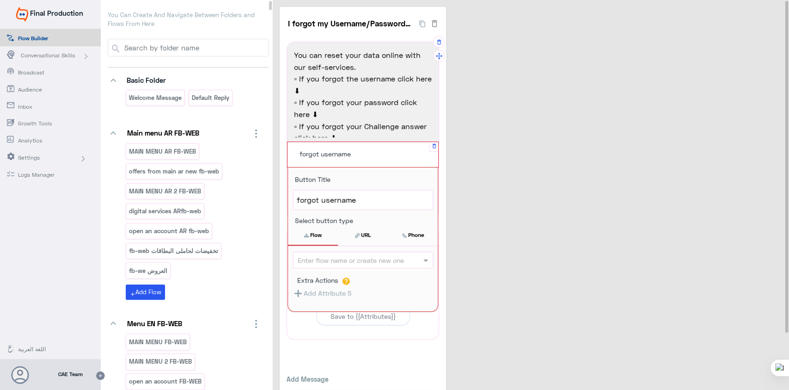
click at [362, 234] on button "URL" at bounding box center [363, 234] width 50 height 19
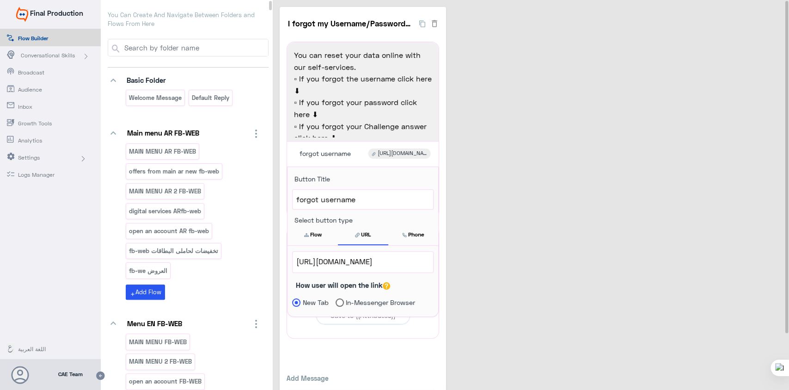
click at [509, 227] on div "I forgot my Username/Password/Challenge fb-web 4 You can reset your data online…" at bounding box center [532, 216] width 505 height 419
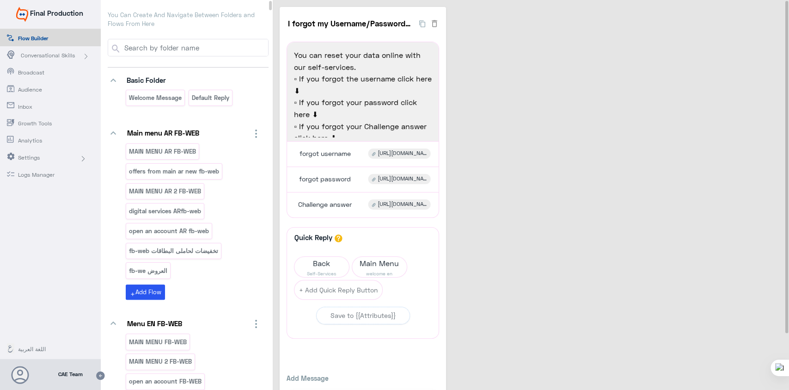
click at [532, 116] on div "I forgot my Username/Password/Challenge fb-web 4 You can reset your data online…" at bounding box center [532, 216] width 505 height 419
click at [324, 151] on span "forgot username" at bounding box center [324, 153] width 51 height 8
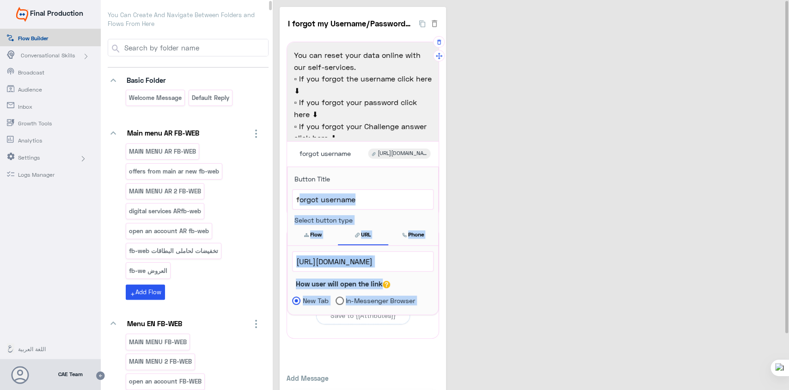
click at [286, 203] on div "I forgot my Username/Password/Challenge fb-web 4 You can reset your data online…" at bounding box center [363, 216] width 166 height 419
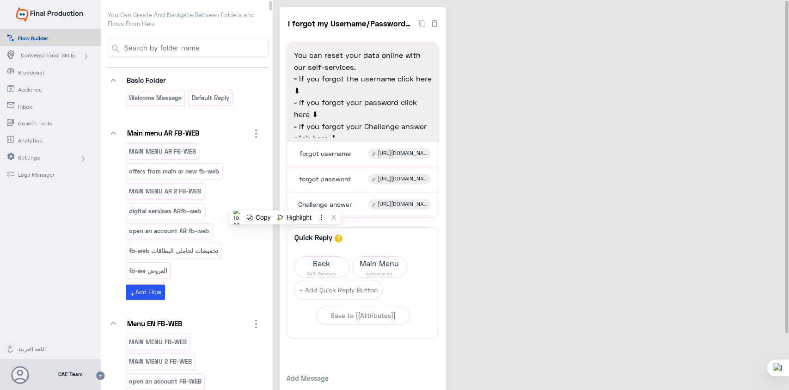
click at [525, 152] on div "I forgot my Username/Password/Challenge fb-web 4 You can reset your data online…" at bounding box center [532, 216] width 505 height 419
click at [321, 152] on span "forgot username" at bounding box center [324, 153] width 51 height 8
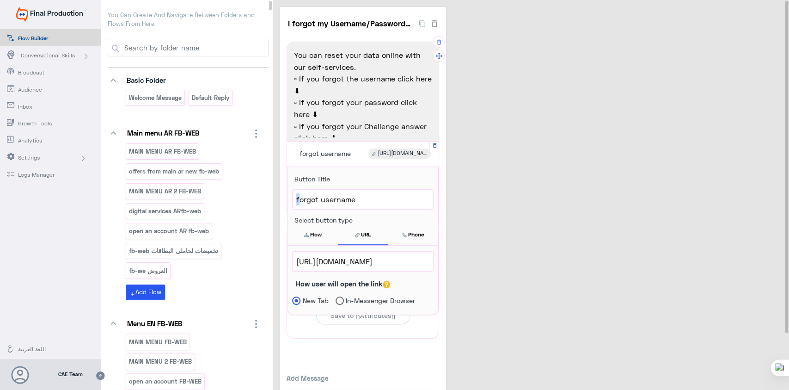
click at [295, 198] on div "forgot username" at bounding box center [363, 198] width 140 height 19
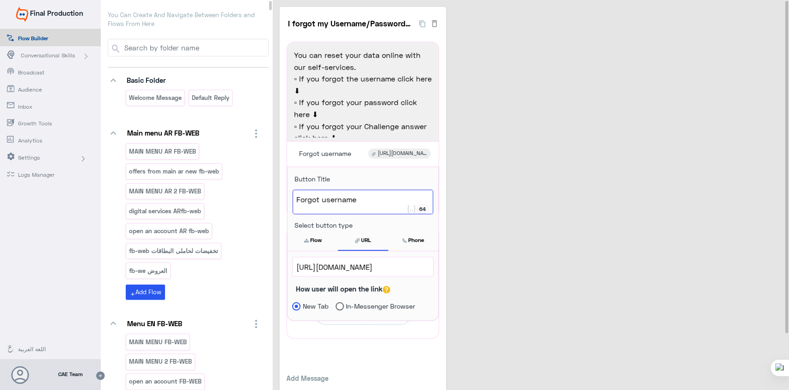
type textarea "Forgot username"
click at [581, 205] on div "I forgot my Username/Password/Challenge fb-web 4 You can reset your data online…" at bounding box center [532, 216] width 505 height 419
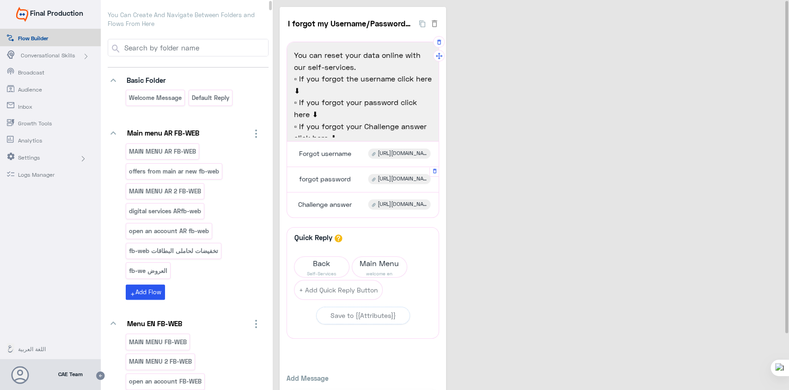
click at [313, 179] on span "forgot password" at bounding box center [325, 179] width 52 height 8
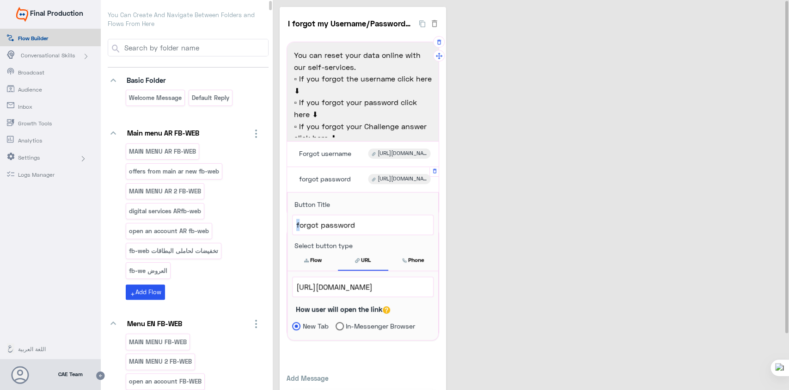
drag, startPoint x: 299, startPoint y: 223, endPoint x: 292, endPoint y: 224, distance: 6.5
click at [293, 224] on div "forgot password" at bounding box center [363, 224] width 140 height 19
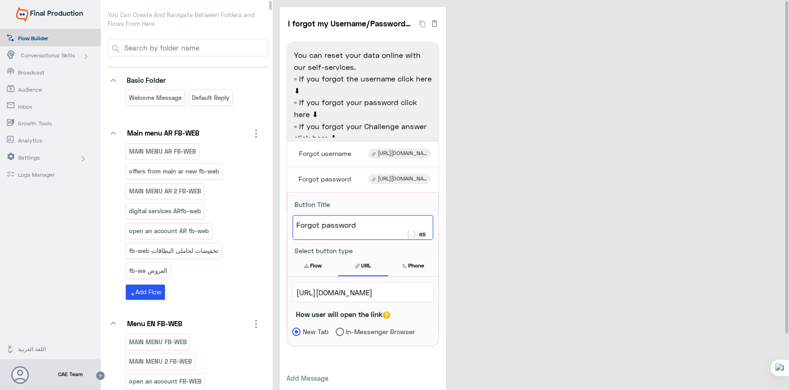
type textarea "Forgot password"
click at [530, 212] on div "I forgot my Username/Password/Challenge fb-web 4 You can reset your data online…" at bounding box center [532, 216] width 505 height 419
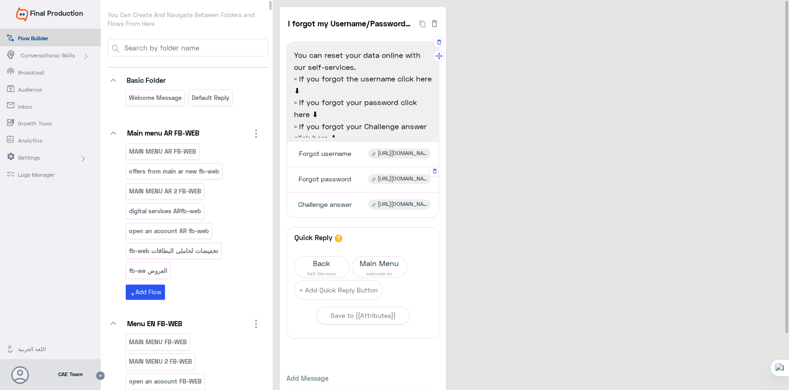
click at [325, 183] on div "Forgot password" at bounding box center [324, 179] width 62 height 10
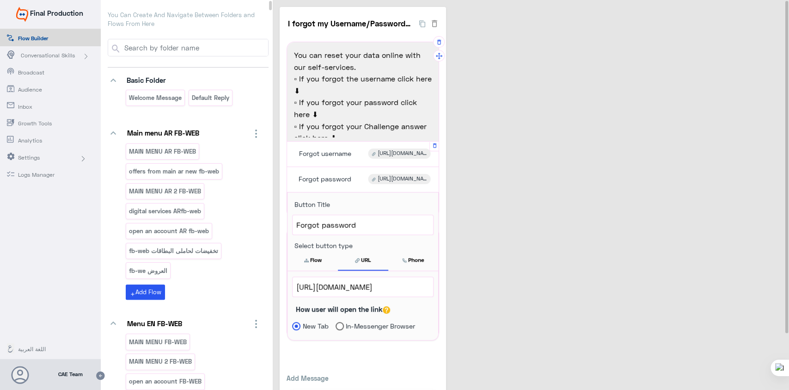
click at [362, 155] on div "Forgot username [URL][DOMAIN_NAME]" at bounding box center [363, 154] width 145 height 18
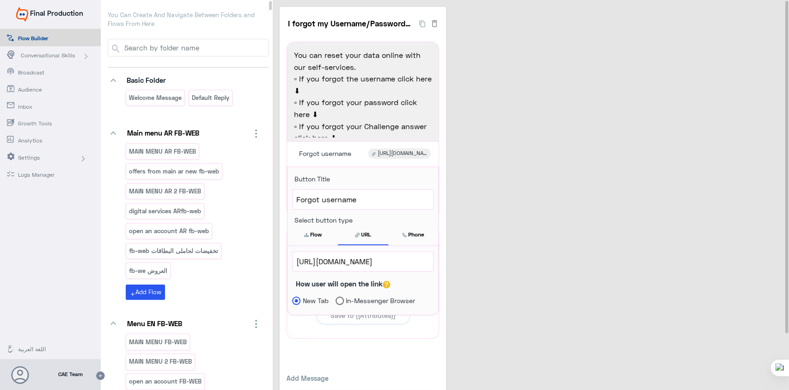
click at [385, 258] on span "[URL][DOMAIN_NAME]" at bounding box center [362, 261] width 133 height 12
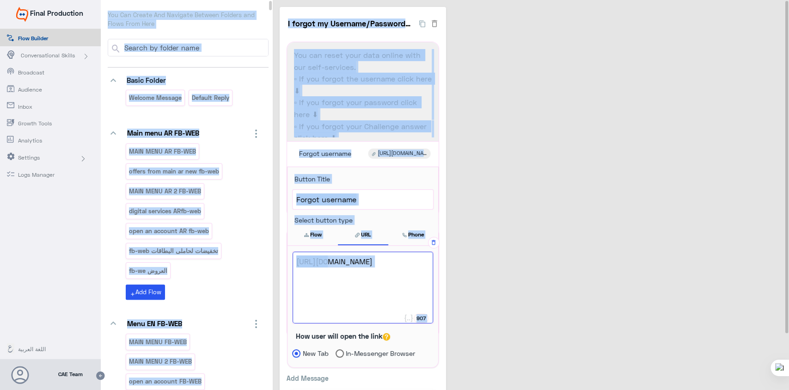
drag, startPoint x: 324, startPoint y: 262, endPoint x: 315, endPoint y: 262, distance: 9.3
click at [268, 259] on div "You Can Create And Navigate Between Folders and Flows From Here keyboard_arrow_…" at bounding box center [445, 196] width 688 height 392
click at [269, 259] on div at bounding box center [270, 196] width 3 height 390
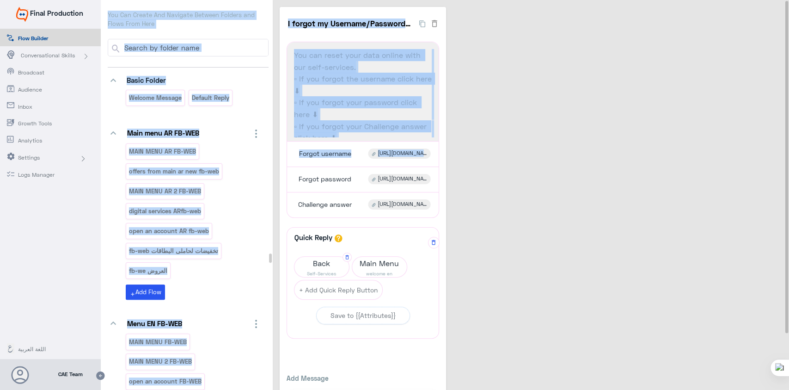
scroll to position [27131, 0]
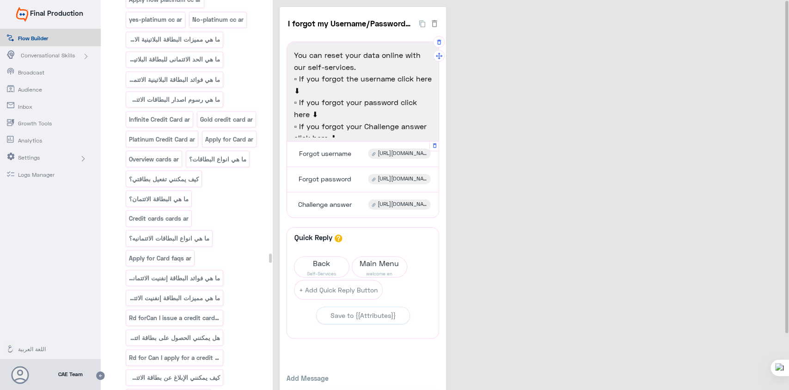
click at [399, 152] on span "[URL][DOMAIN_NAME]" at bounding box center [402, 153] width 49 height 8
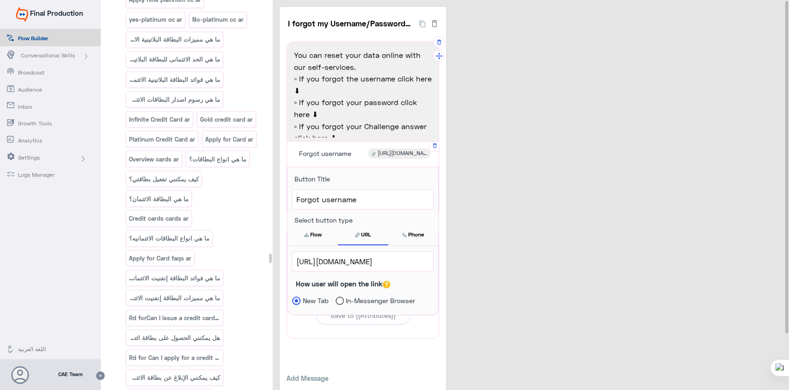
click at [322, 260] on span "[URL][DOMAIN_NAME]" at bounding box center [362, 261] width 133 height 12
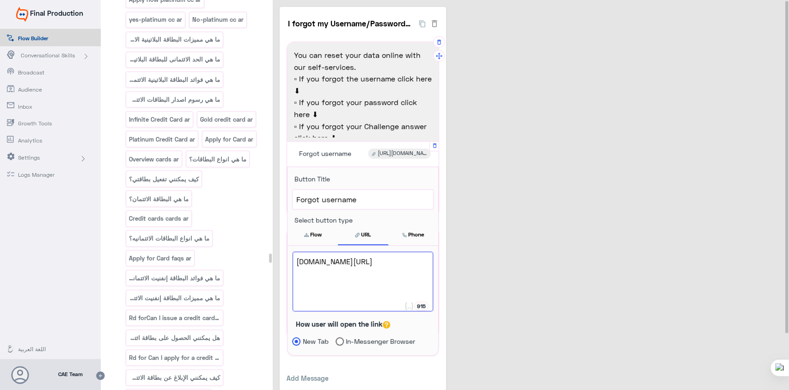
click at [544, 202] on div "I forgot my Username/Password/Challenge fb-web 4 You can reset your data online…" at bounding box center [532, 216] width 505 height 419
type textarea "[URL][DOMAIN_NAME]"
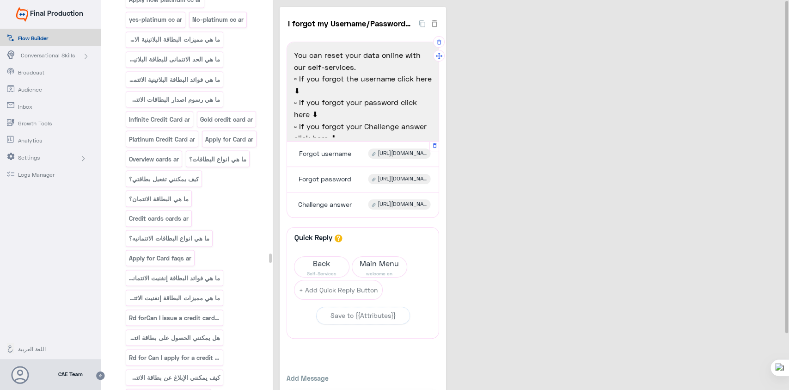
click at [403, 153] on span "[URL][DOMAIN_NAME]" at bounding box center [402, 153] width 49 height 8
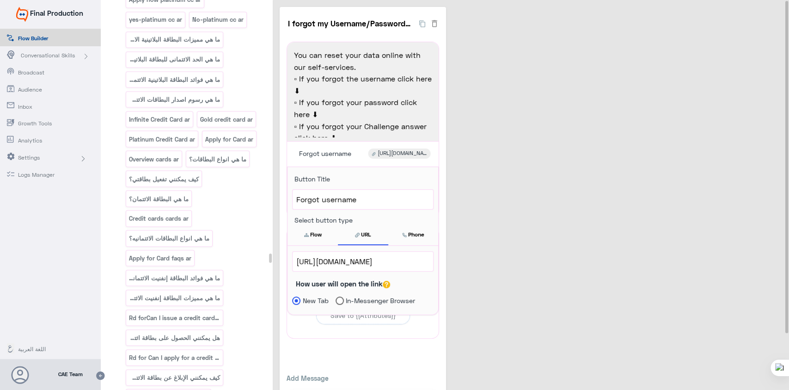
click at [514, 185] on div "I forgot my Username/Password/Challenge fb-web 4 You can reset your data online…" at bounding box center [532, 216] width 505 height 419
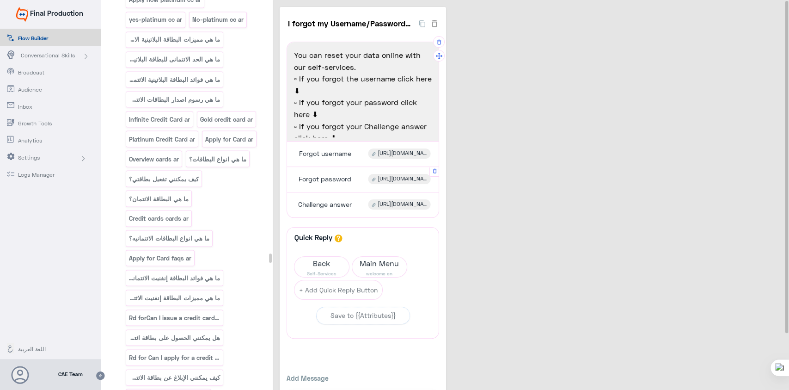
click at [403, 180] on span "[URL][DOMAIN_NAME]" at bounding box center [402, 179] width 49 height 8
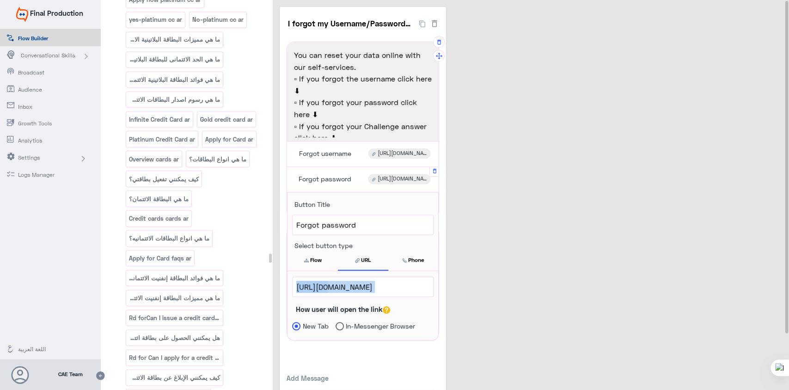
drag, startPoint x: 323, startPoint y: 284, endPoint x: 290, endPoint y: 287, distance: 33.8
click at [290, 287] on div "[URL][DOMAIN_NAME] 915 [URL][DOMAIN_NAME] How user will open the link New Tab I…" at bounding box center [362, 305] width 151 height 69
click at [299, 285] on span "[URL][DOMAIN_NAME]" at bounding box center [362, 286] width 133 height 12
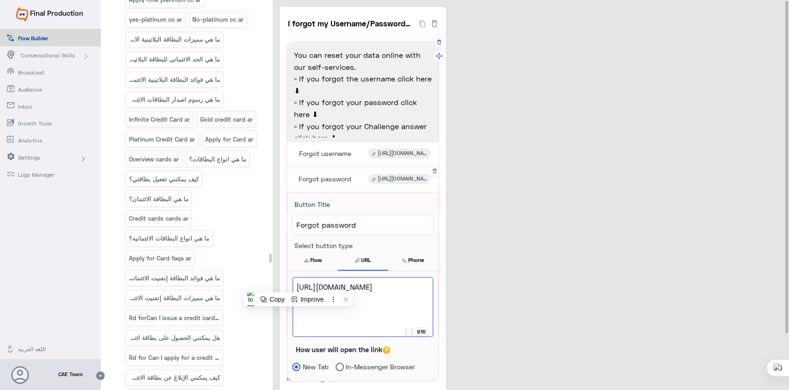
click at [297, 285] on span "[URL][DOMAIN_NAME]" at bounding box center [362, 286] width 133 height 12
click at [327, 285] on span "[URL][DOMAIN_NAME]" at bounding box center [362, 286] width 133 height 12
click at [325, 286] on span "[URL][DOMAIN_NAME]" at bounding box center [362, 286] width 133 height 12
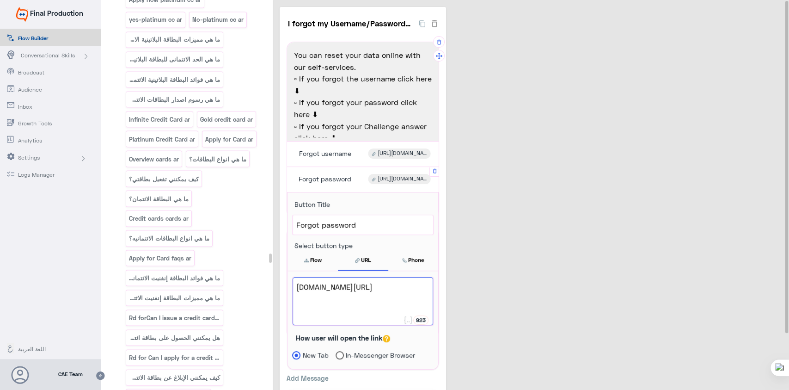
type textarea "[DOMAIN_NAME][URL]"
click at [525, 268] on div "I forgot my Username/Password/Challenge fb-web 4 You can reset your data online…" at bounding box center [532, 216] width 505 height 419
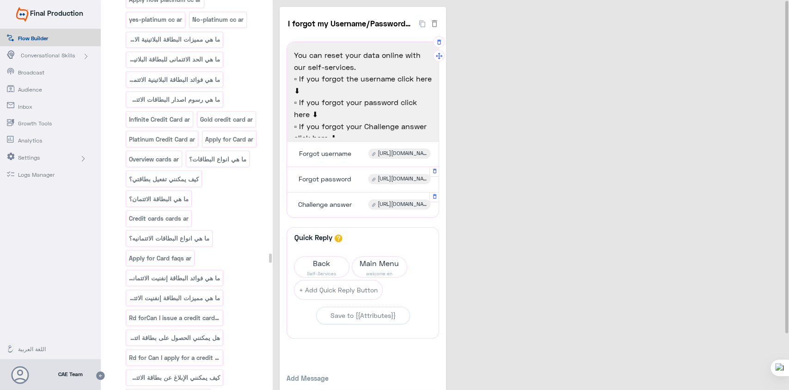
click at [387, 207] on span "[URL][DOMAIN_NAME]" at bounding box center [402, 204] width 49 height 8
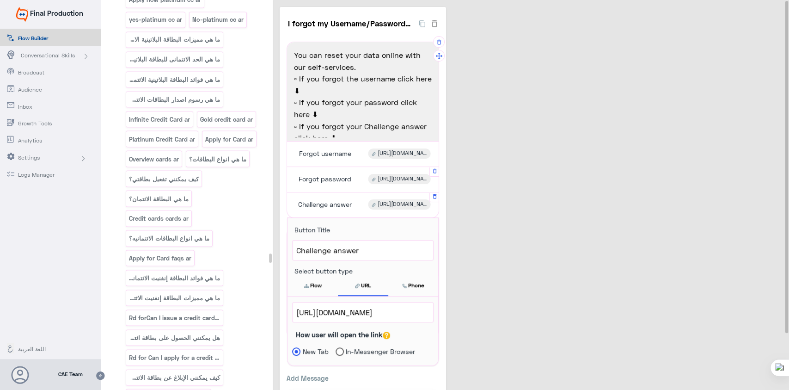
click at [325, 313] on span "[URL][DOMAIN_NAME]" at bounding box center [362, 312] width 133 height 12
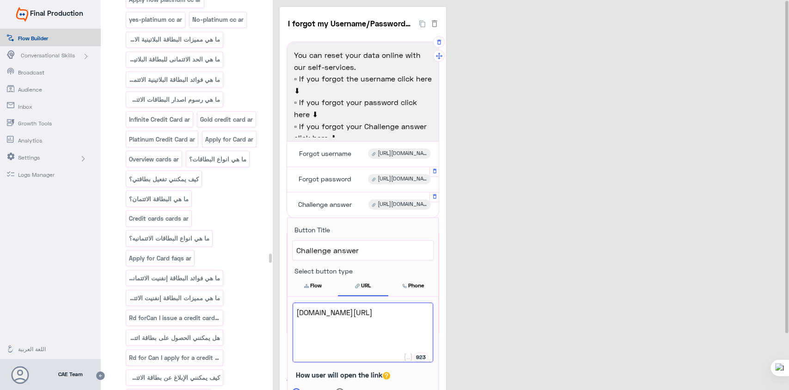
type textarea "[DOMAIN_NAME][URL]"
click at [561, 280] on div "I forgot my Username/Password/Challenge fb-web 4 You can reset your data online…" at bounding box center [532, 216] width 505 height 419
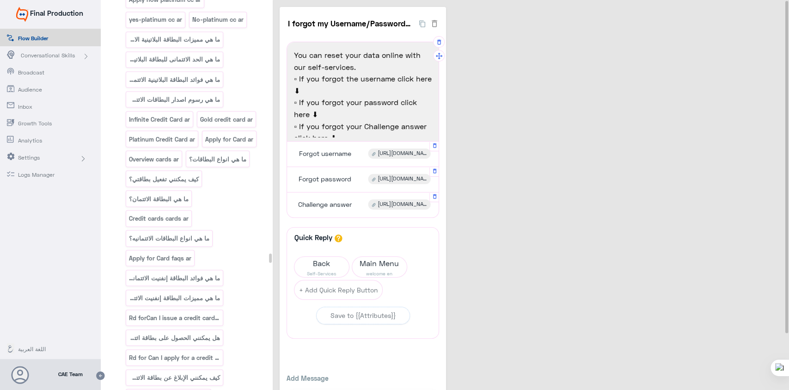
click at [399, 150] on span "[URL][DOMAIN_NAME]" at bounding box center [402, 153] width 49 height 8
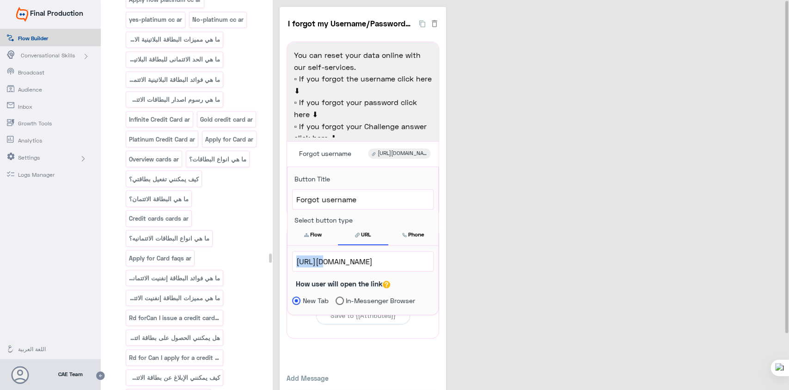
drag, startPoint x: 320, startPoint y: 261, endPoint x: 294, endPoint y: 263, distance: 26.0
click at [294, 263] on div "[URL][DOMAIN_NAME]" at bounding box center [363, 260] width 140 height 19
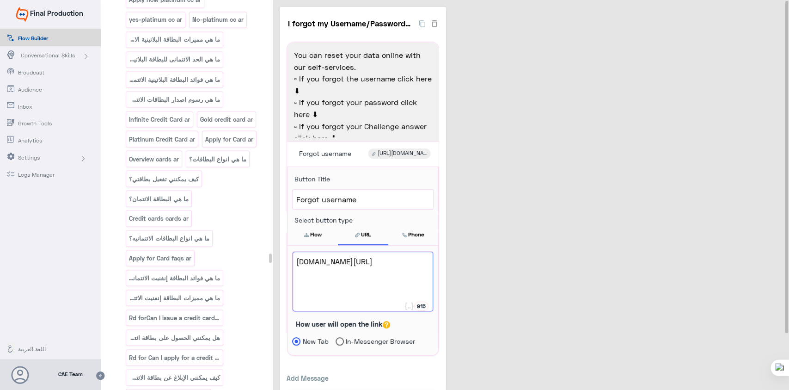
type textarea "[DOMAIN_NAME][URL]"
click at [537, 246] on div "I forgot my Username/Password/Challenge fb-web 4 You can reset your data online…" at bounding box center [532, 216] width 505 height 419
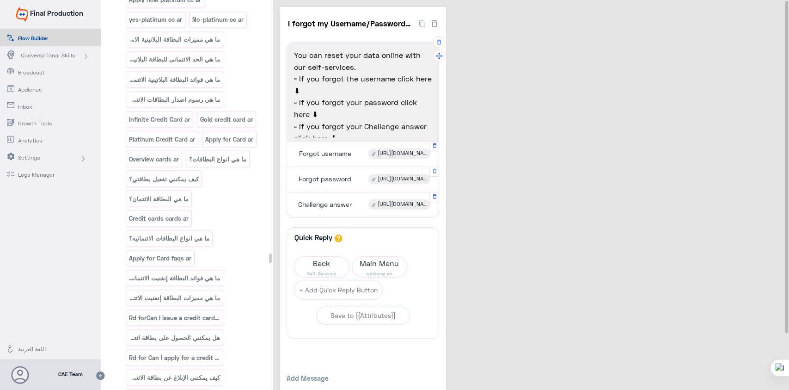
click at [388, 153] on span "[URL][DOMAIN_NAME]" at bounding box center [402, 153] width 49 height 8
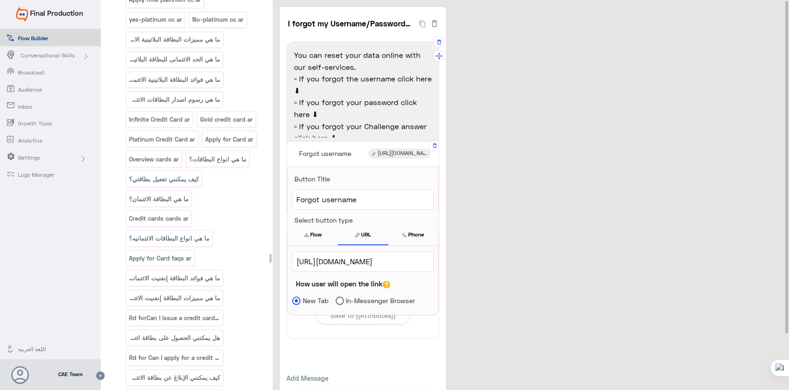
click at [365, 261] on span "[URL][DOMAIN_NAME]" at bounding box center [362, 261] width 133 height 12
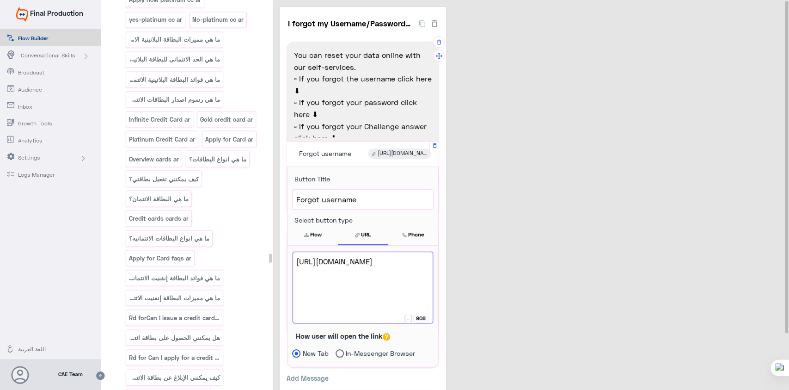
scroll to position [0, 0]
click at [368, 267] on span "[URL][DOMAIN_NAME]" at bounding box center [362, 261] width 133 height 12
click at [549, 257] on div "I forgot my Username/Password/Challenge fb-web 4 You can reset your data online…" at bounding box center [532, 216] width 505 height 419
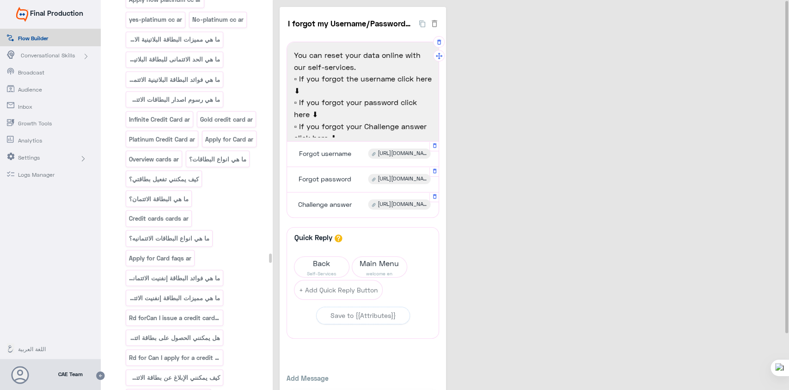
click at [350, 156] on span "Forgot username" at bounding box center [325, 153] width 52 height 8
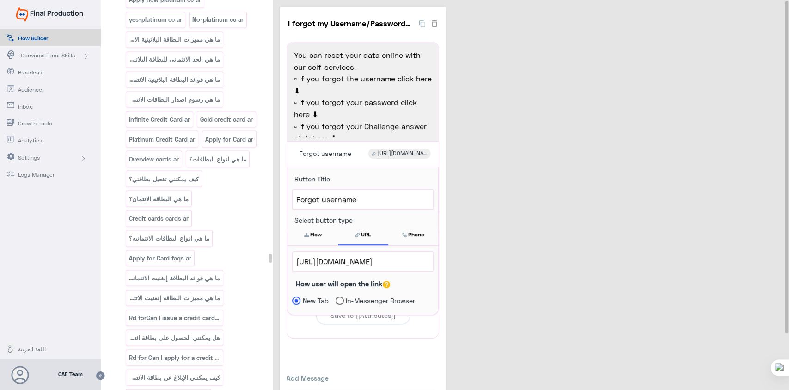
click at [471, 223] on div "I forgot my Username/Password/Challenge fb-web 4 You can reset your data online…" at bounding box center [532, 216] width 505 height 419
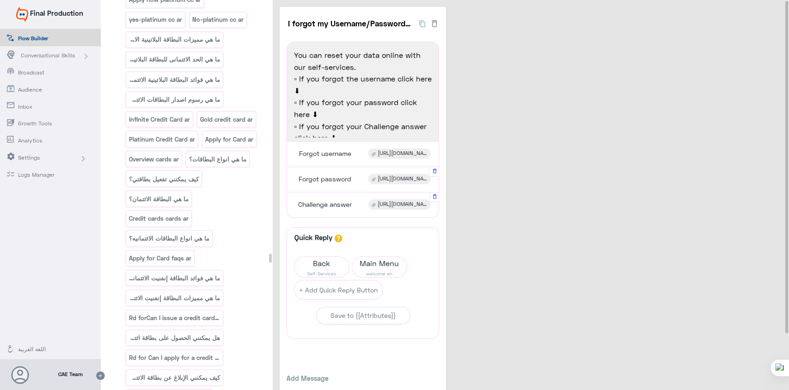
click at [345, 177] on span "Forgot password" at bounding box center [325, 179] width 53 height 8
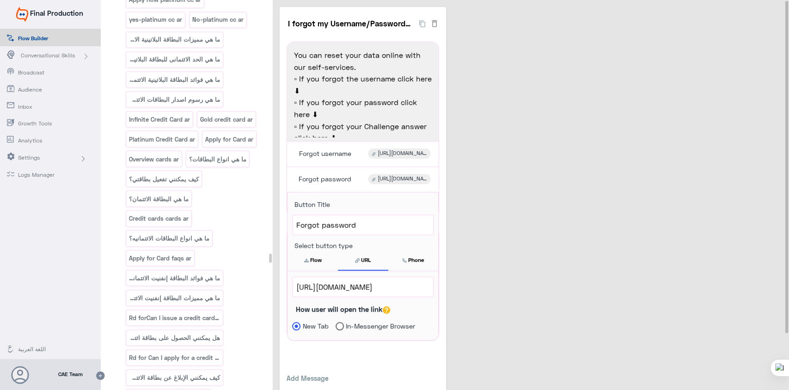
click at [387, 287] on span "[URL][DOMAIN_NAME]" at bounding box center [362, 286] width 133 height 12
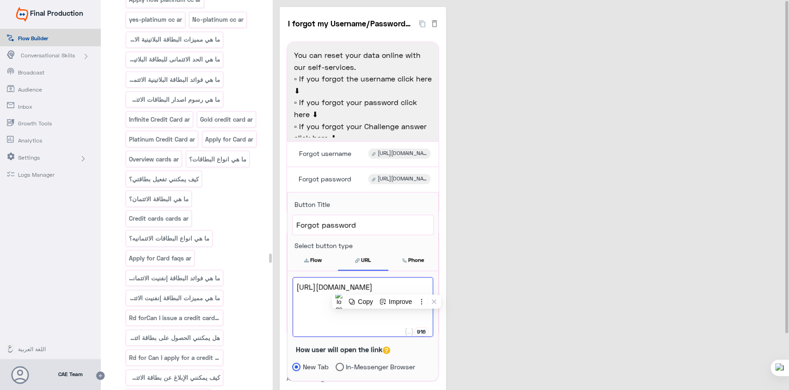
click at [499, 224] on div "I forgot my Username/Password/Challenge fb-web 4 You can reset your data online…" at bounding box center [532, 216] width 505 height 419
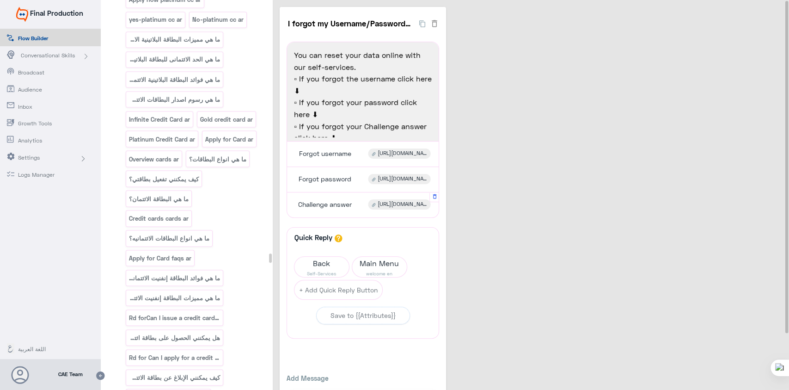
click at [395, 204] on span "[URL][DOMAIN_NAME]" at bounding box center [402, 204] width 49 height 8
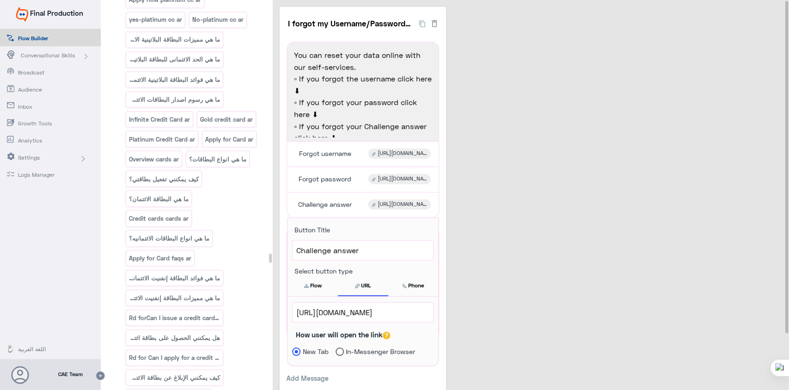
click at [376, 313] on span "[URL][DOMAIN_NAME]" at bounding box center [362, 312] width 133 height 12
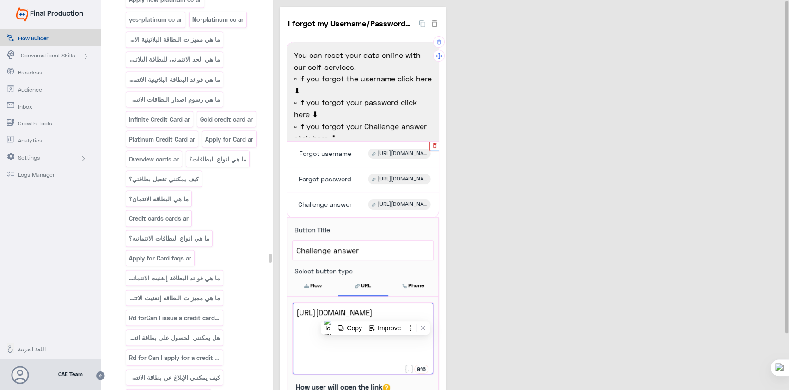
click at [434, 146] on icon "button" at bounding box center [435, 145] width 6 height 6
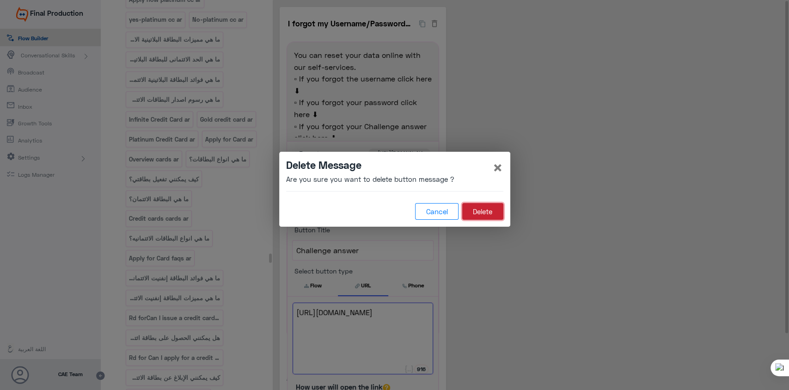
click at [479, 209] on button "Delete" at bounding box center [482, 211] width 41 height 17
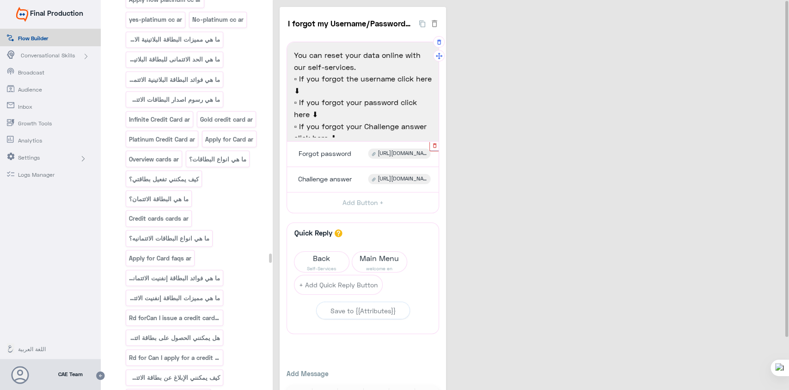
click at [433, 145] on icon "button" at bounding box center [435, 145] width 6 height 6
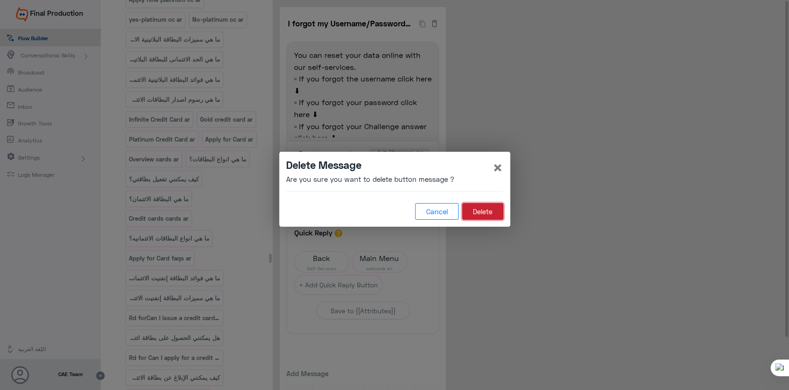
click at [493, 215] on button "Delete" at bounding box center [482, 211] width 41 height 17
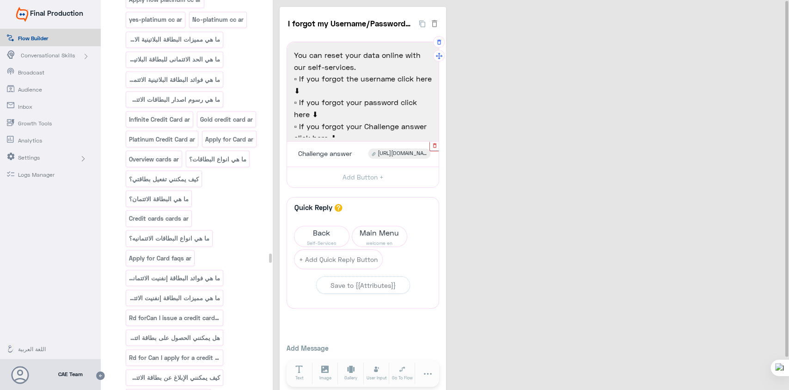
click at [433, 144] on icon "button" at bounding box center [435, 145] width 6 height 6
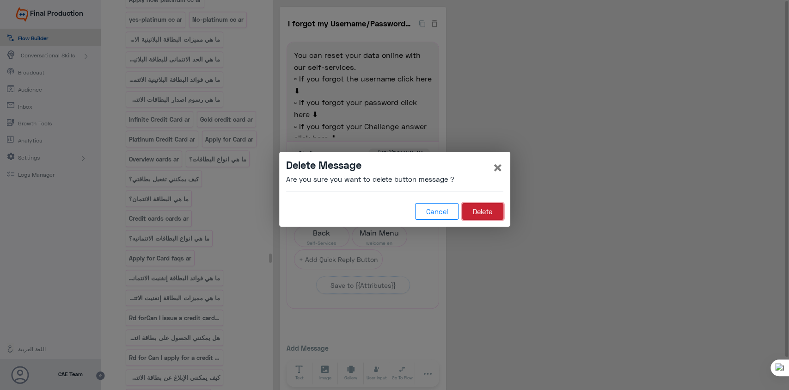
click at [482, 211] on button "Delete" at bounding box center [482, 211] width 41 height 17
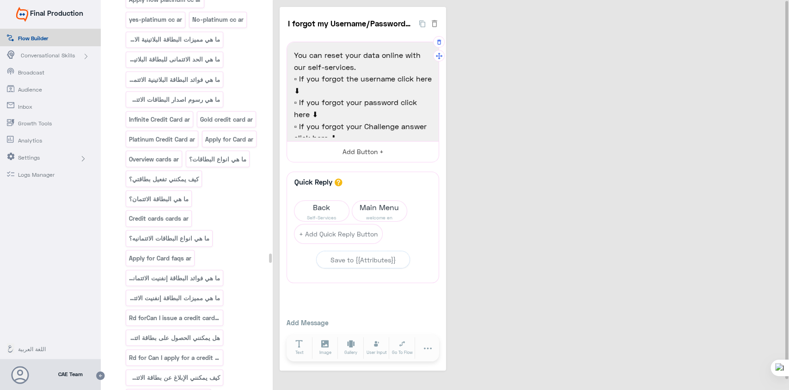
click at [367, 155] on button "Add Button +" at bounding box center [363, 151] width 152 height 21
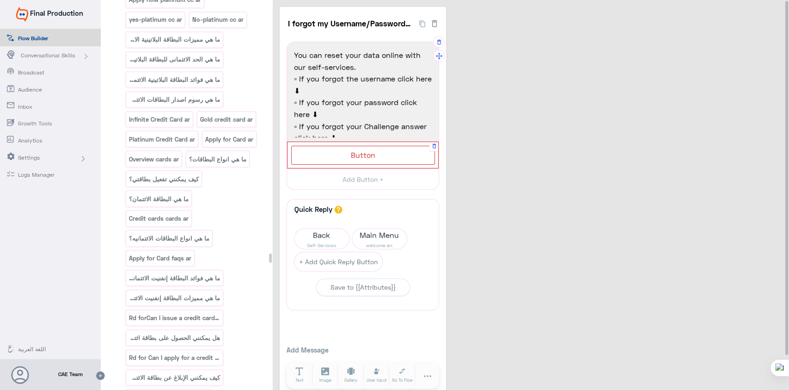
click at [321, 150] on div "Button" at bounding box center [363, 155] width 144 height 19
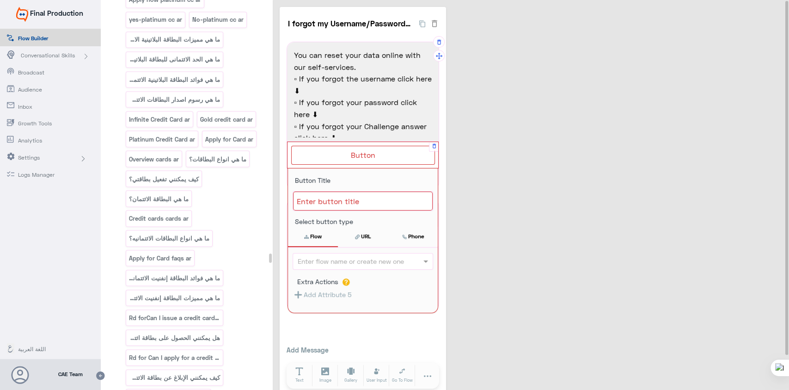
click at [341, 201] on div at bounding box center [363, 200] width 140 height 19
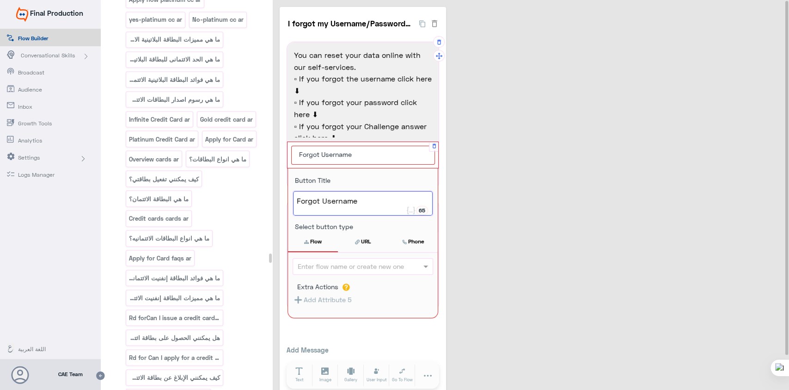
type textarea "Forgot Username"
click at [366, 244] on button "URL" at bounding box center [363, 241] width 50 height 19
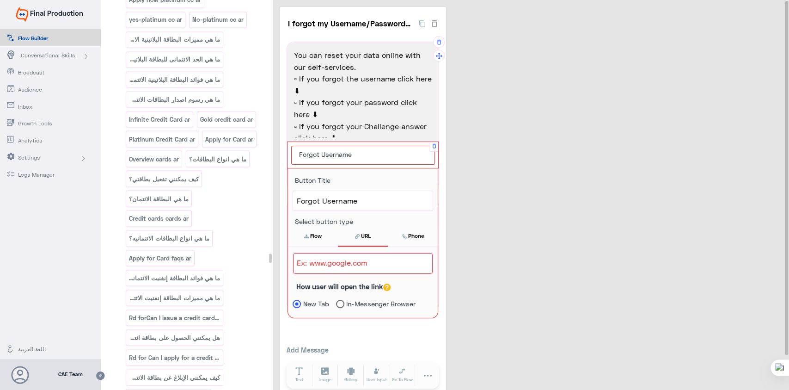
click at [347, 257] on div at bounding box center [363, 263] width 140 height 21
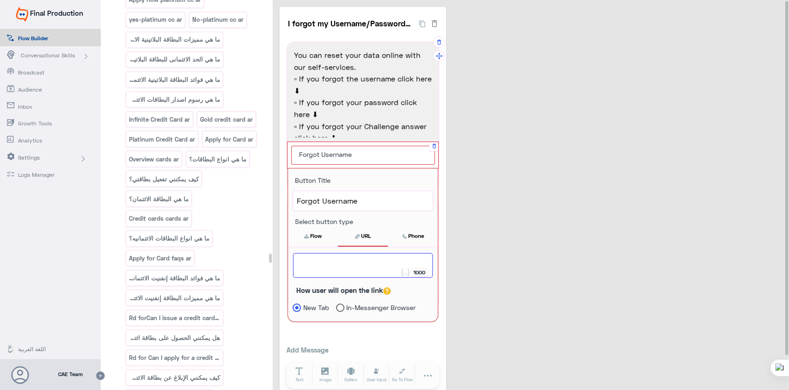
paste textarea "[DOMAIN_NAME][URL]"
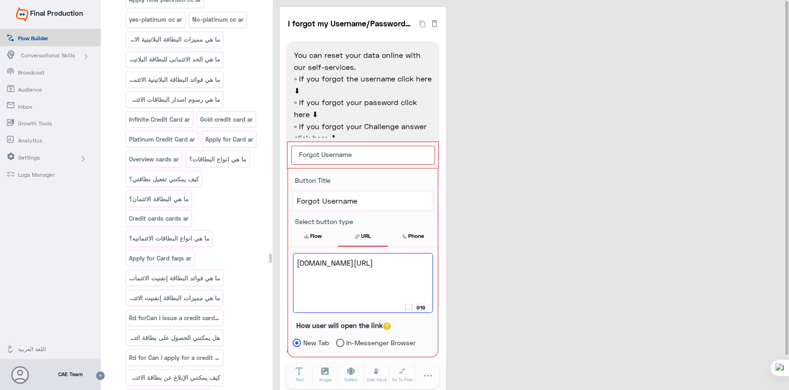
click at [549, 267] on div "I forgot my Username/Password/Challenge fb-web 4 You can reset your data online…" at bounding box center [532, 202] width 505 height 390
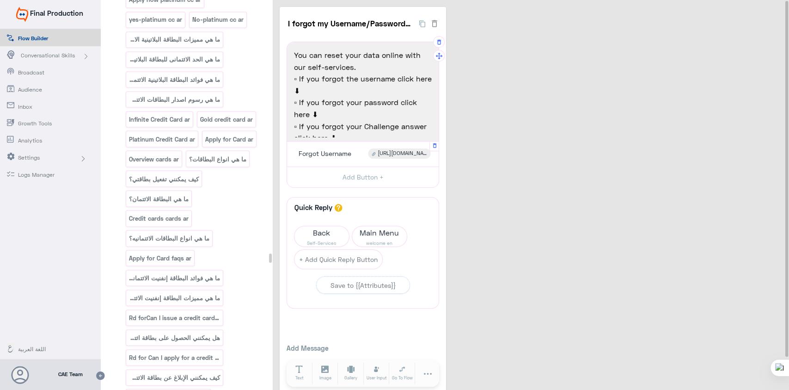
click at [391, 154] on span "[URL][DOMAIN_NAME]" at bounding box center [402, 153] width 49 height 8
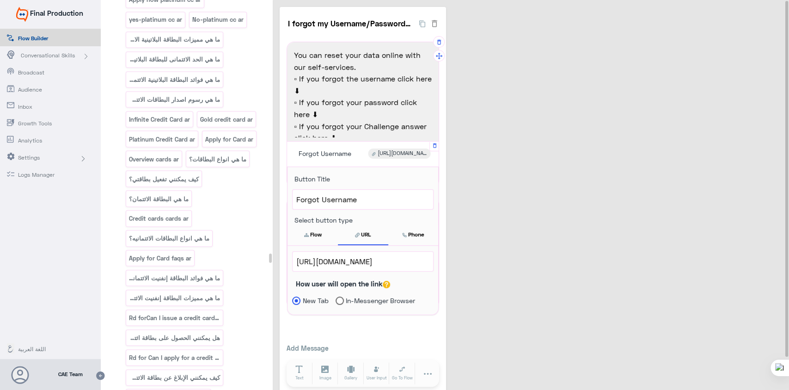
click at [377, 261] on span "[URL][DOMAIN_NAME]" at bounding box center [362, 261] width 133 height 12
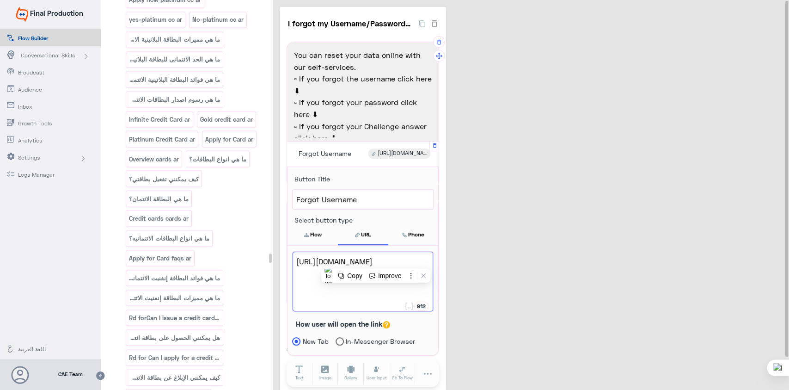
paste textarea "s://[DOMAIN_NAME][URL]"
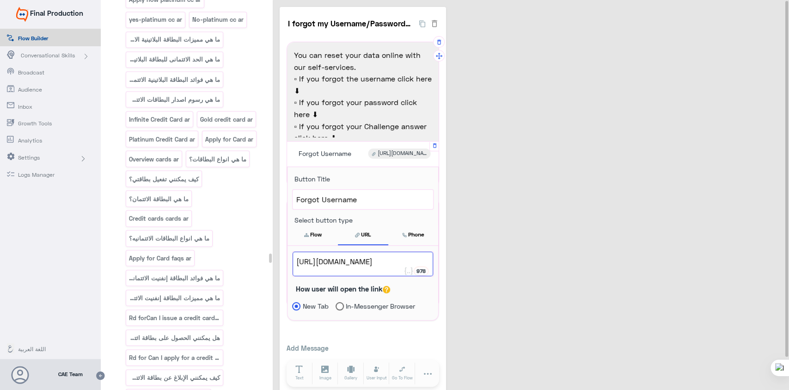
type textarea "[URL][DOMAIN_NAME]"
click at [530, 245] on div "I forgot my Username/Password/Challenge fb-web 4 You can reset your data online…" at bounding box center [532, 201] width 505 height 389
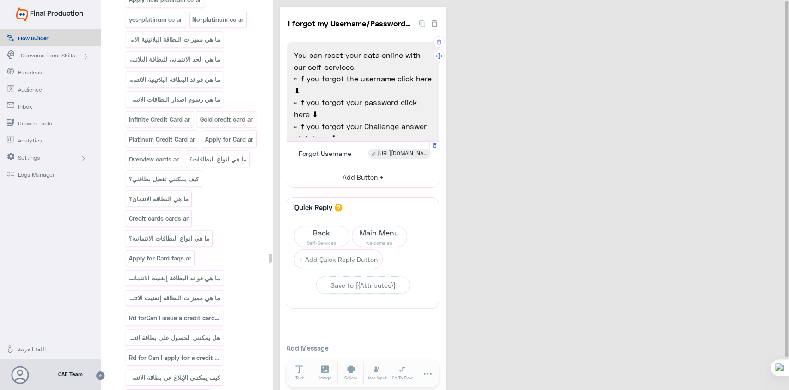
click at [360, 171] on button "Add Button +" at bounding box center [363, 176] width 152 height 21
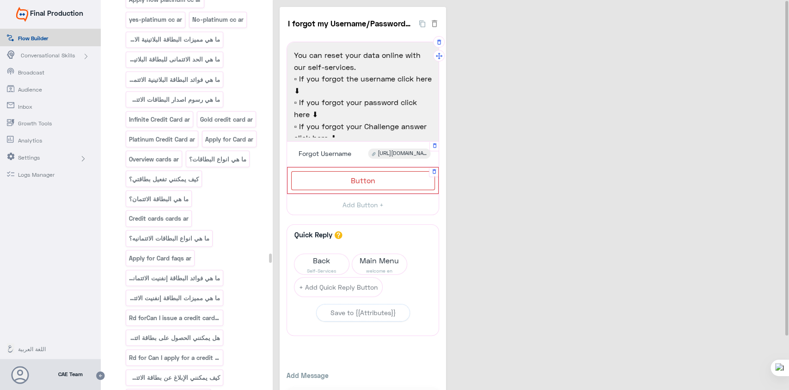
click at [352, 176] on span "Button" at bounding box center [363, 180] width 24 height 9
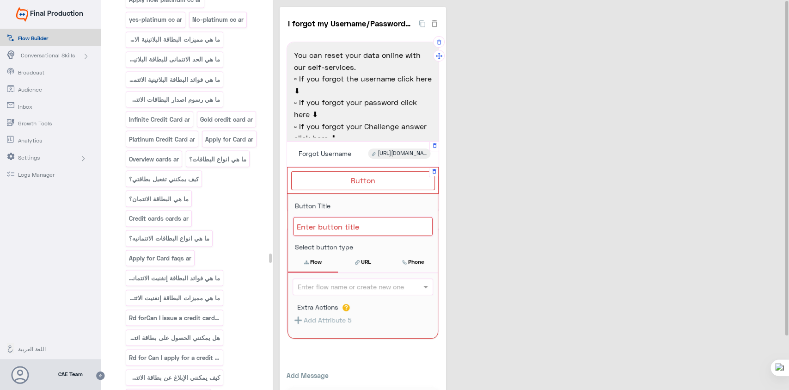
click at [341, 226] on div at bounding box center [363, 226] width 140 height 19
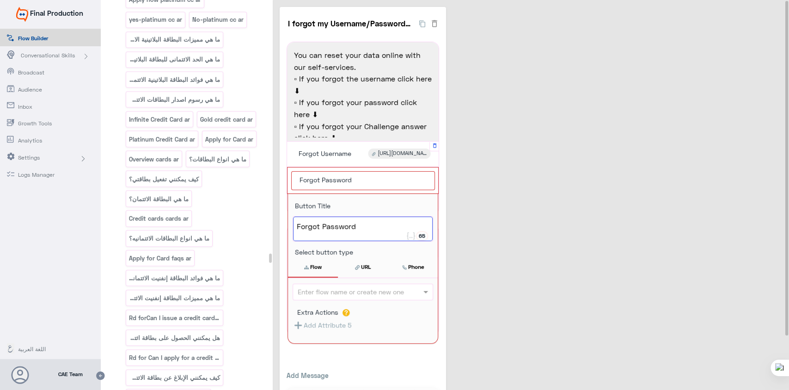
type textarea "Forgot Password"
click at [365, 266] on button "URL" at bounding box center [363, 266] width 50 height 19
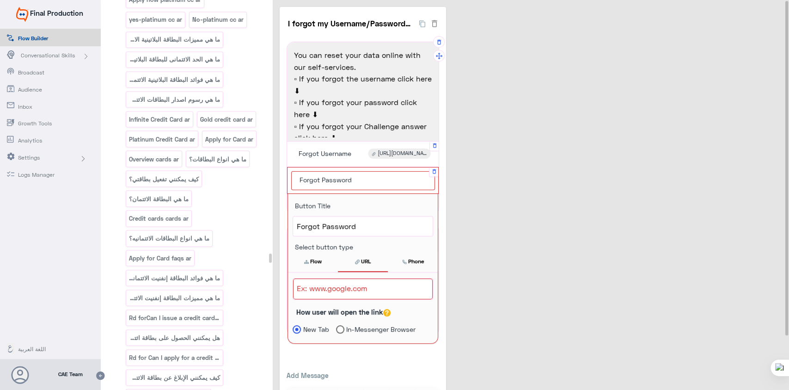
click at [410, 257] on button "Phone" at bounding box center [413, 260] width 50 height 19
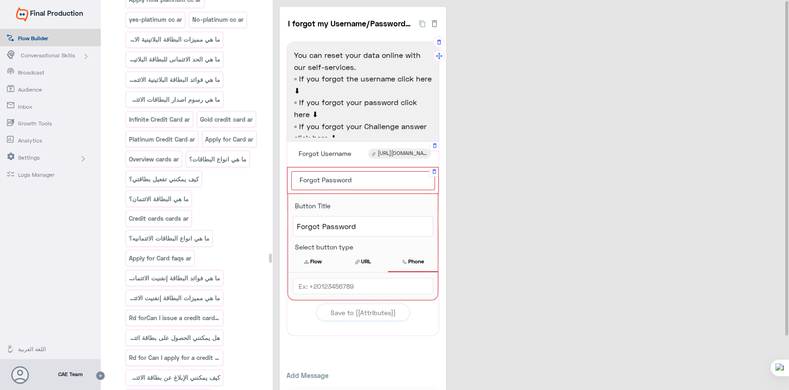
click at [366, 259] on button "URL" at bounding box center [363, 260] width 50 height 19
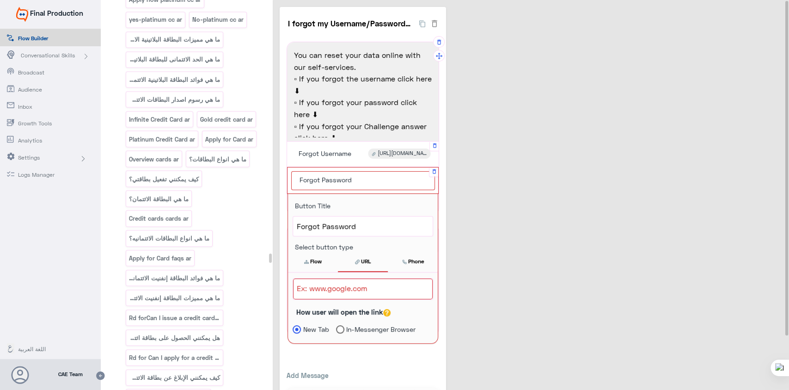
click at [359, 290] on div at bounding box center [363, 288] width 140 height 21
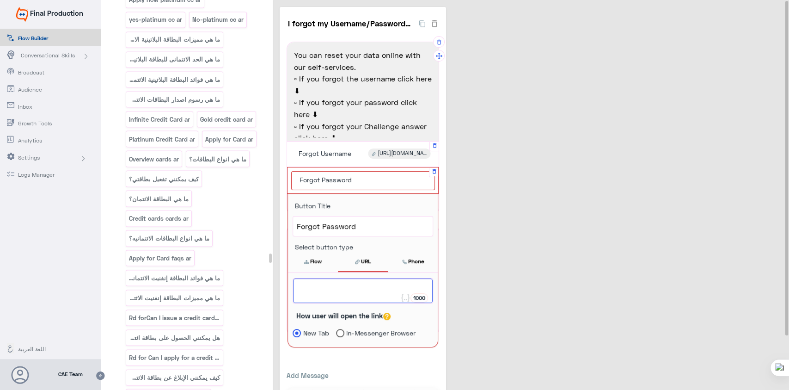
paste textarea "[URL][DOMAIN_NAME]"
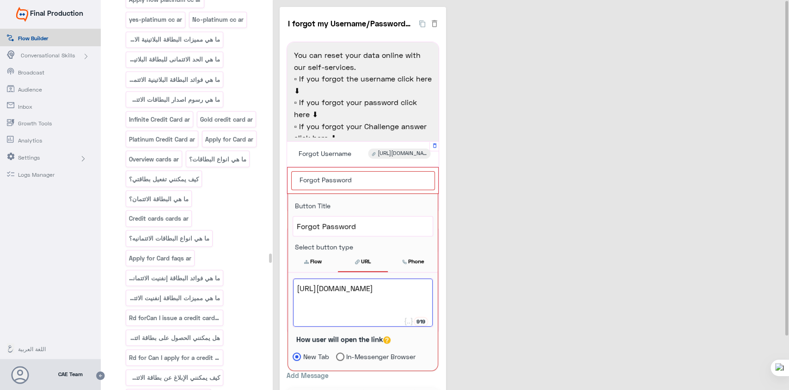
type textarea "[URL][DOMAIN_NAME]"
click at [487, 270] on div "I forgot my Username/Password/Challenge fb-web 4 You can reset your data online…" at bounding box center [532, 215] width 505 height 416
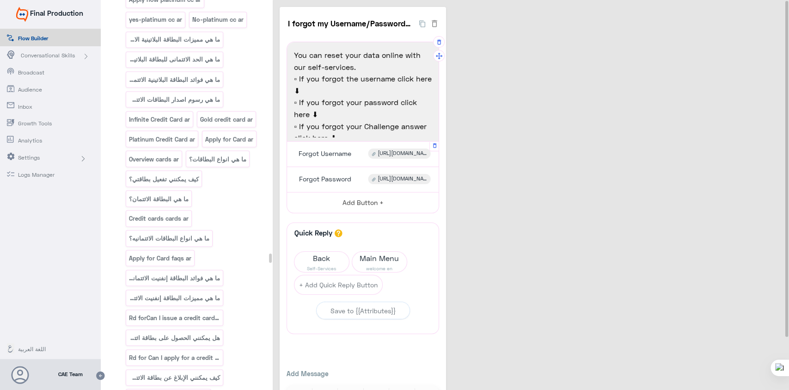
click at [355, 200] on button "Add Button +" at bounding box center [363, 202] width 152 height 21
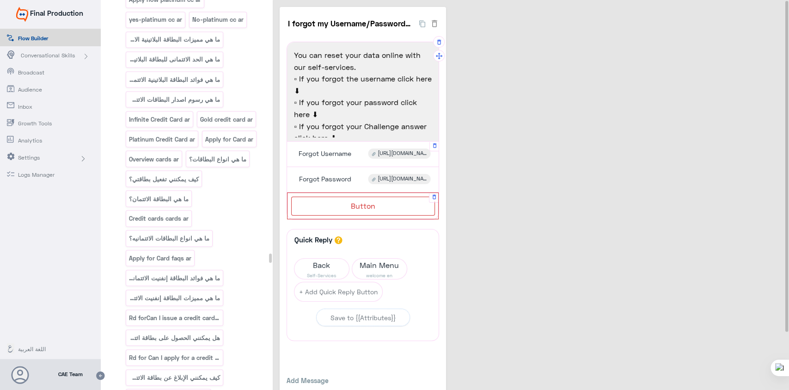
click at [379, 199] on div "Button" at bounding box center [363, 205] width 144 height 19
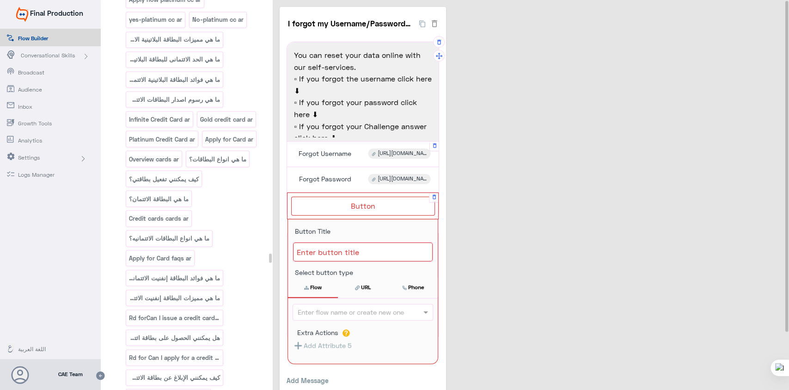
click at [329, 252] on div at bounding box center [363, 251] width 140 height 19
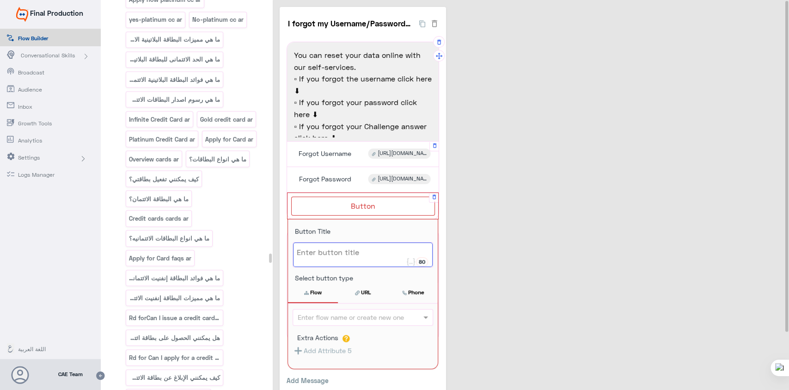
click at [329, 252] on div at bounding box center [363, 254] width 140 height 24
type textarea "Challenge Answer"
click at [371, 294] on button "URL" at bounding box center [363, 291] width 50 height 19
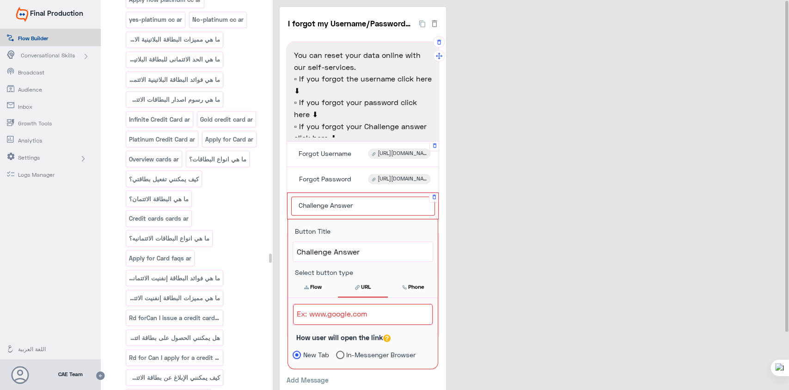
click at [336, 320] on div at bounding box center [363, 314] width 140 height 21
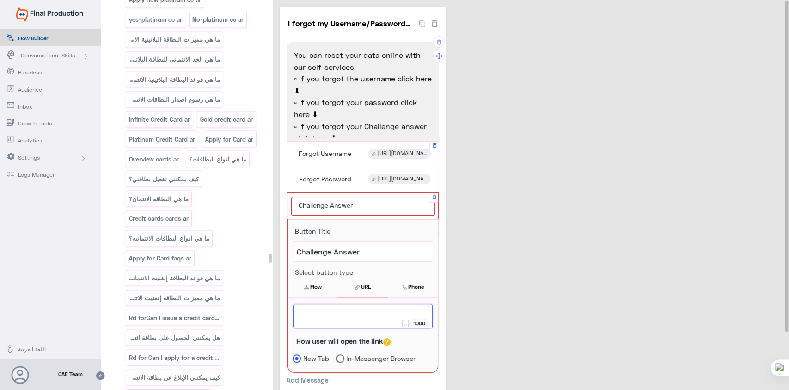
paste textarea "[URL][DOMAIN_NAME]"
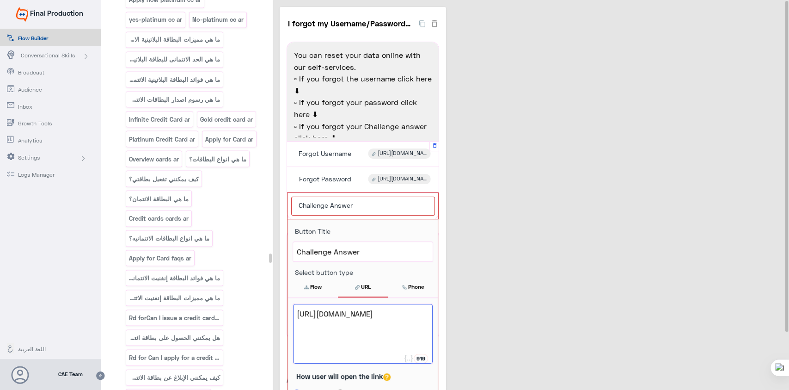
type textarea "[URL][DOMAIN_NAME]"
click at [472, 287] on div "I forgot my Username/Password/Challenge fb-web 4 You can reset your data online…" at bounding box center [532, 217] width 505 height 421
